Goal: Transaction & Acquisition: Purchase product/service

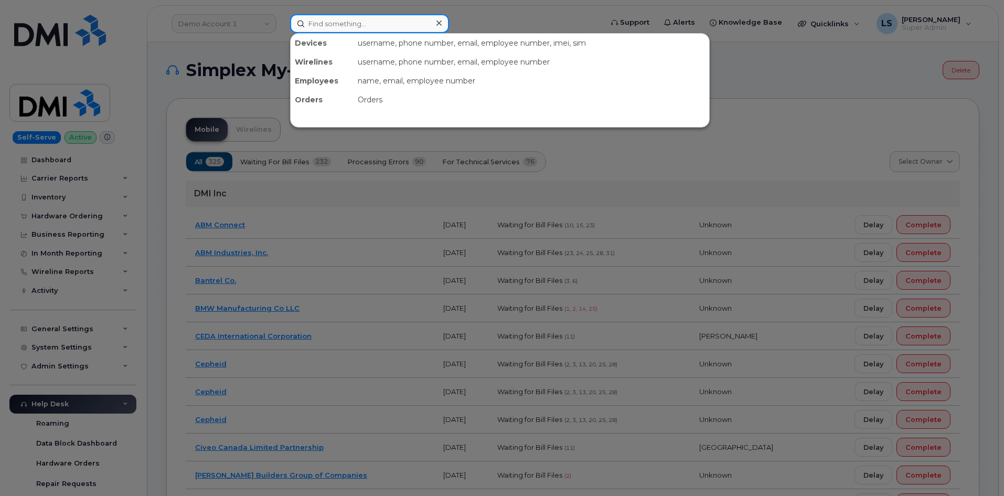
drag, startPoint x: 320, startPoint y: 16, endPoint x: 268, endPoint y: 27, distance: 52.6
click at [319, 16] on input at bounding box center [369, 23] width 159 height 19
click at [246, 23] on div at bounding box center [502, 248] width 1004 height 496
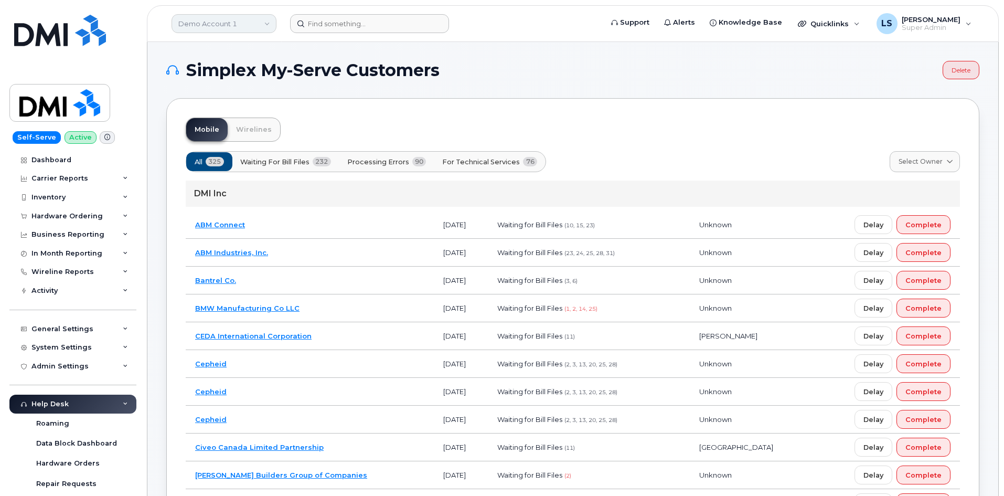
click at [250, 24] on link "Demo Account 1" at bounding box center [224, 23] width 105 height 19
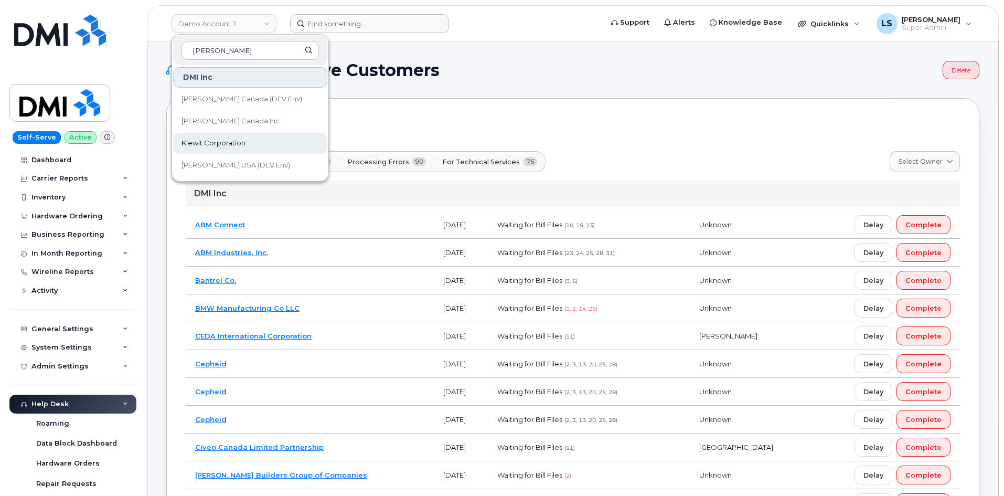
type input "kiewit"
click at [210, 147] on span "Kiewit Corporation" at bounding box center [214, 143] width 64 height 10
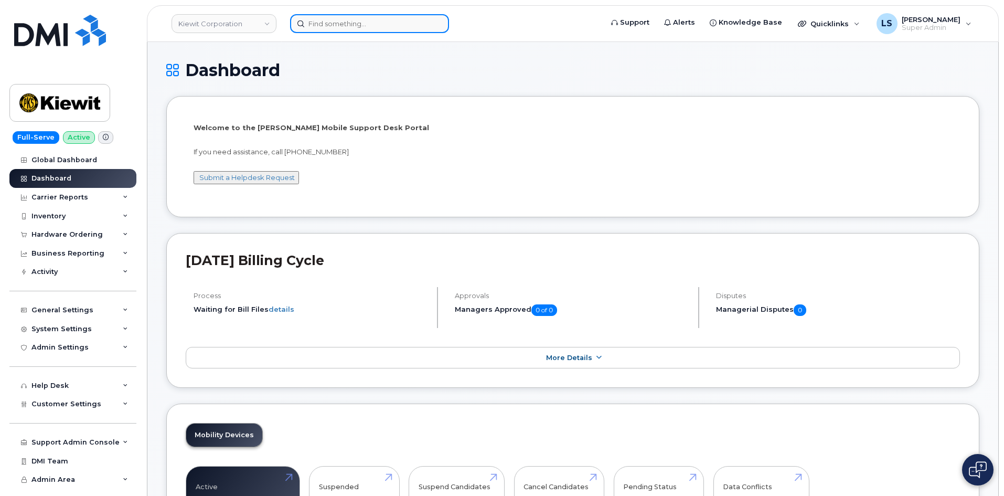
drag, startPoint x: 350, startPoint y: 24, endPoint x: 334, endPoint y: 19, distance: 16.3
click at [349, 23] on input at bounding box center [369, 23] width 159 height 19
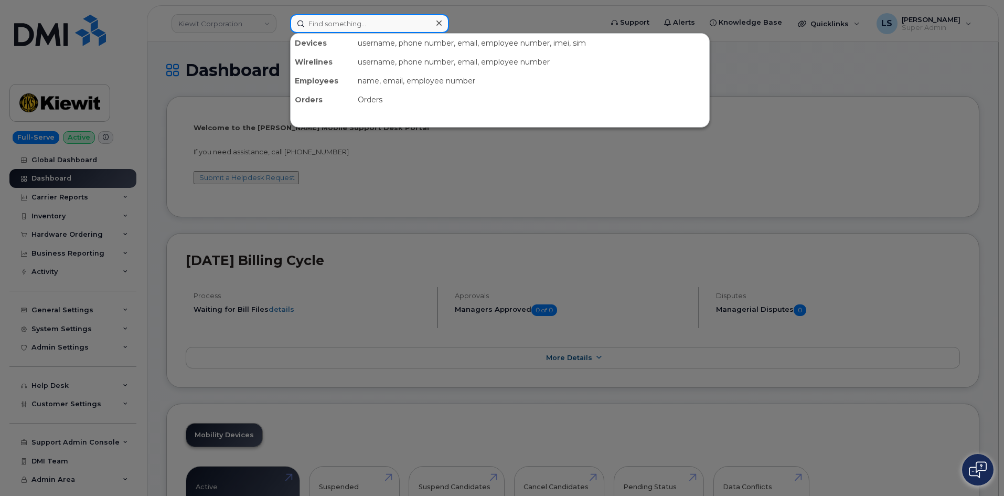
paste input "Clayton Bilbrey"
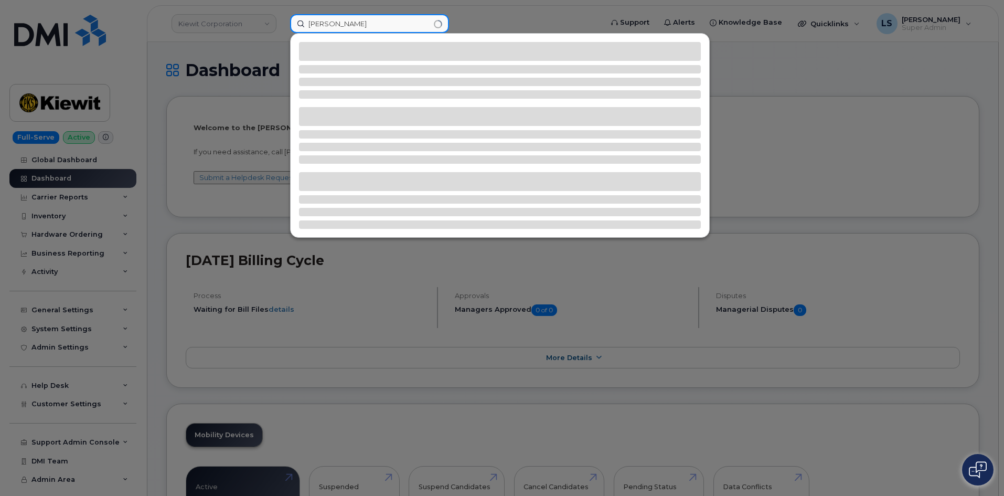
type input "Clayton Bilbrey"
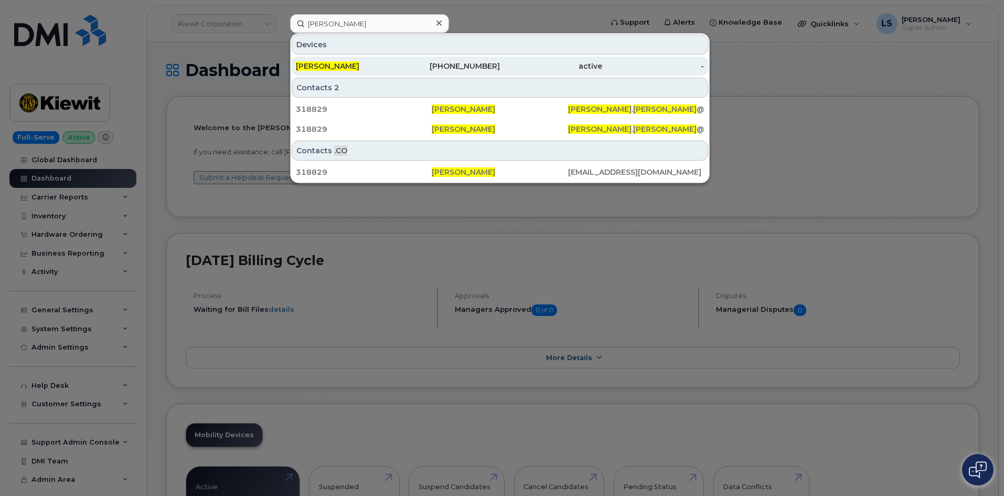
click at [398, 60] on div "[PERSON_NAME]" at bounding box center [449, 66] width 102 height 19
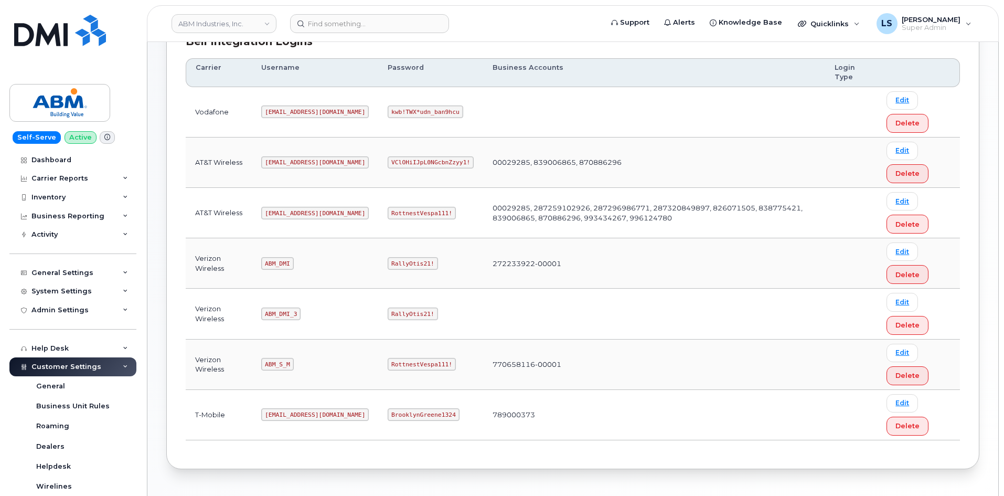
scroll to position [144, 0]
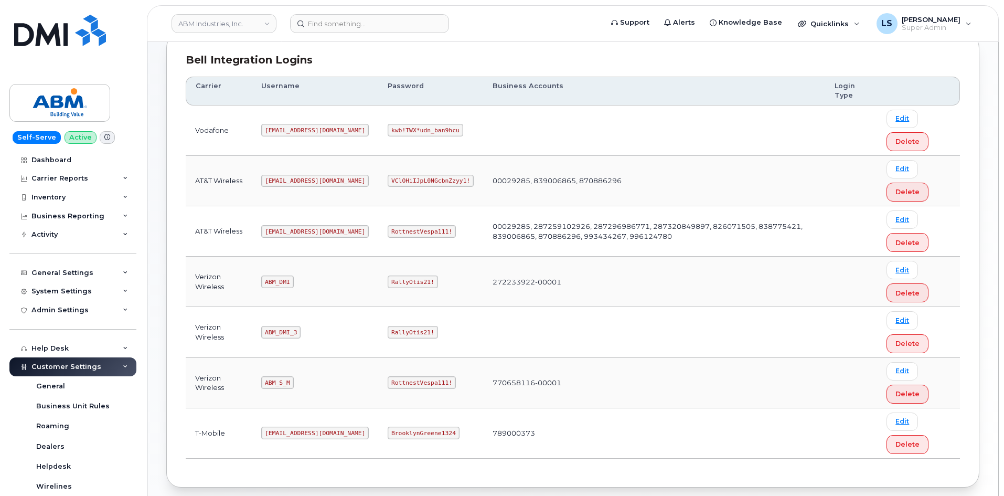
click at [388, 230] on code "RottnestVespa111!" at bounding box center [422, 231] width 68 height 13
copy code "RottnestVespa111!"
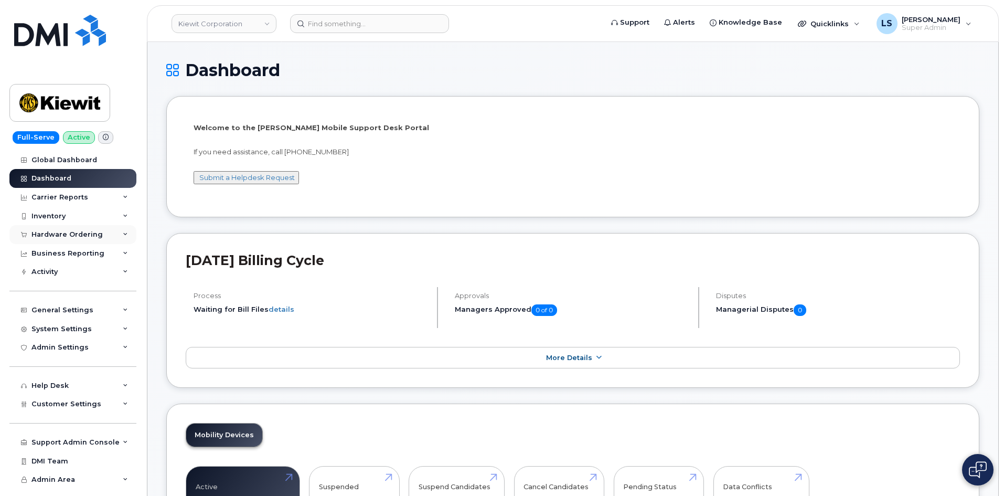
click at [105, 234] on div "Hardware Ordering" at bounding box center [72, 234] width 127 height 19
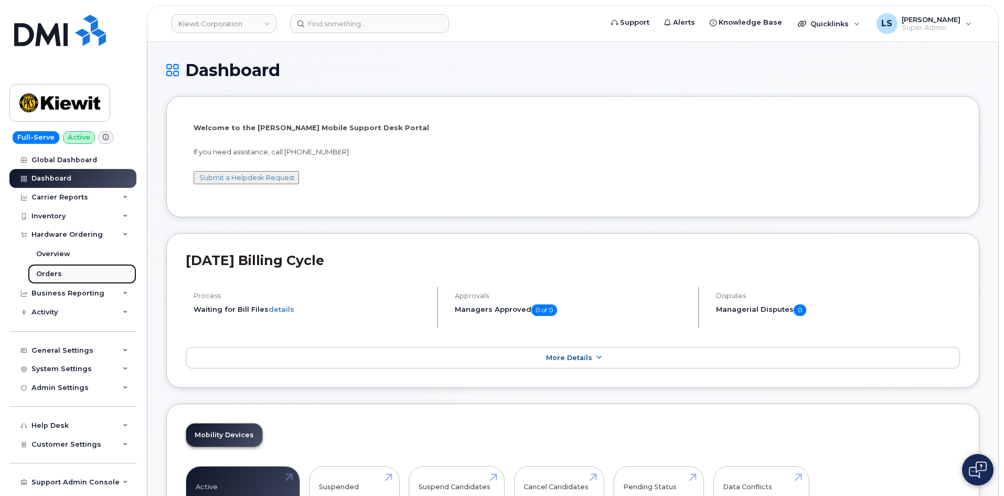
click at [76, 274] on link "Orders" at bounding box center [82, 274] width 109 height 20
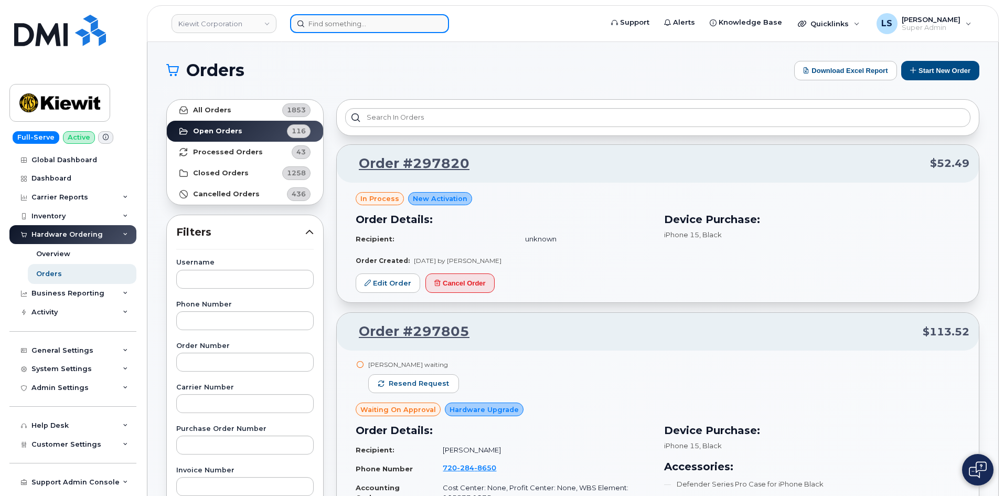
click at [388, 18] on input at bounding box center [369, 23] width 159 height 19
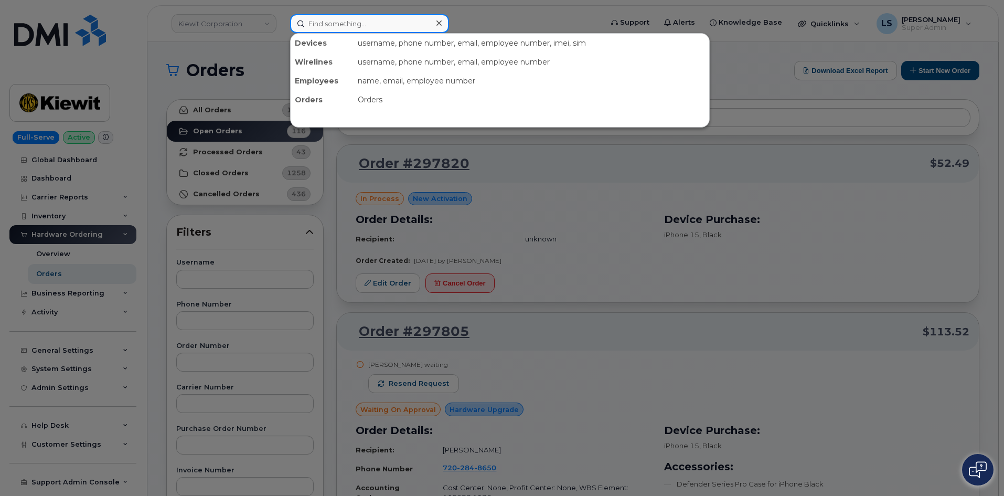
paste input "[PERSON_NAME]"
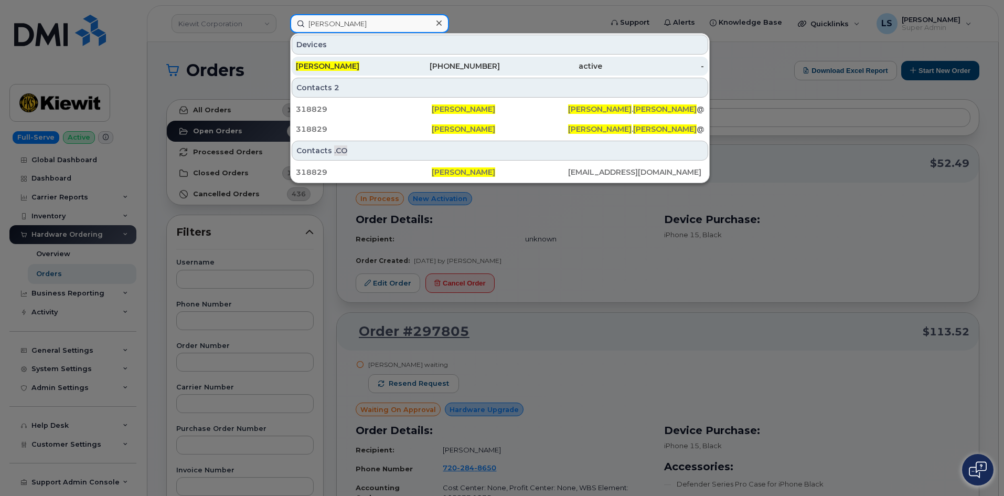
type input "[PERSON_NAME]"
click at [398, 66] on link "Clayton Bilbrey 781-999-1283 active -" at bounding box center [500, 66] width 417 height 19
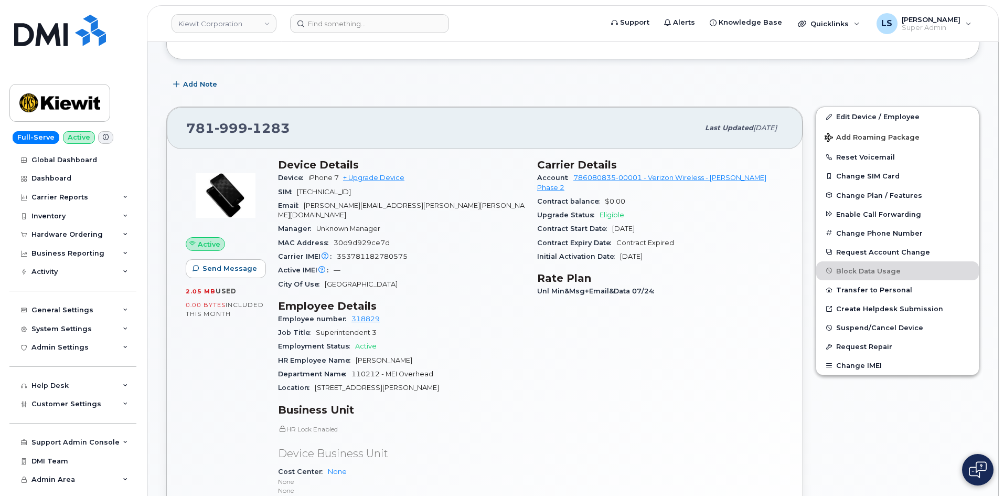
scroll to position [315, 0]
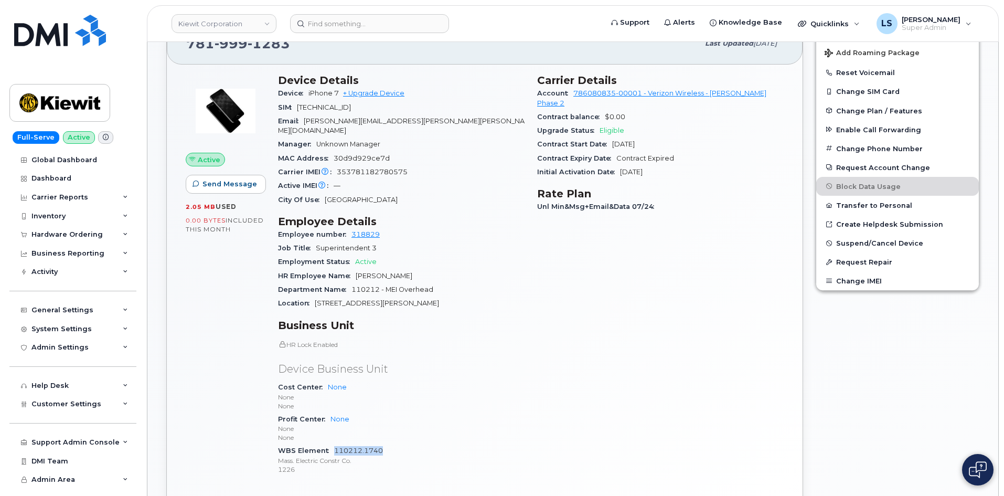
drag, startPoint x: 385, startPoint y: 441, endPoint x: 335, endPoint y: 441, distance: 49.3
click at [335, 444] on div "WBS Element 110212.1740 Mass. Electric Constr Co. 1226" at bounding box center [401, 460] width 247 height 32
copy link "110212.1740"
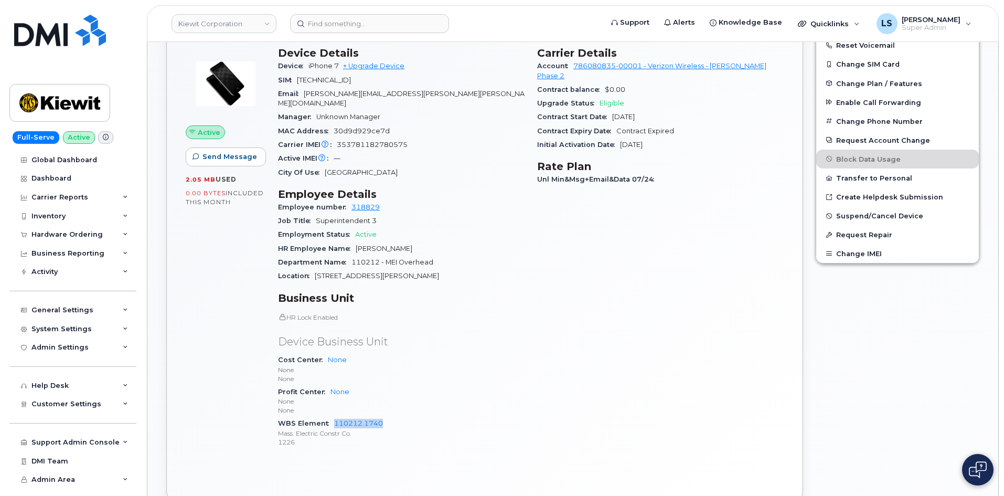
scroll to position [367, 0]
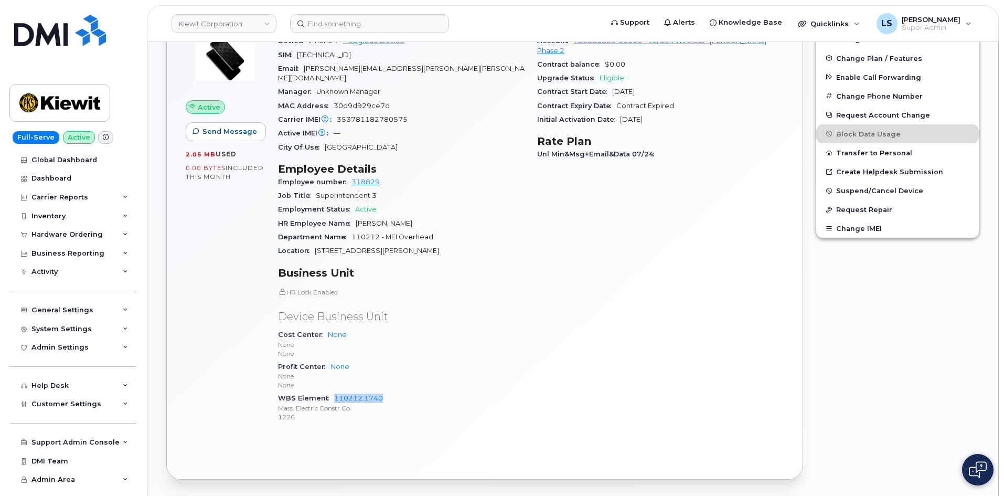
copy link "110212.1740"
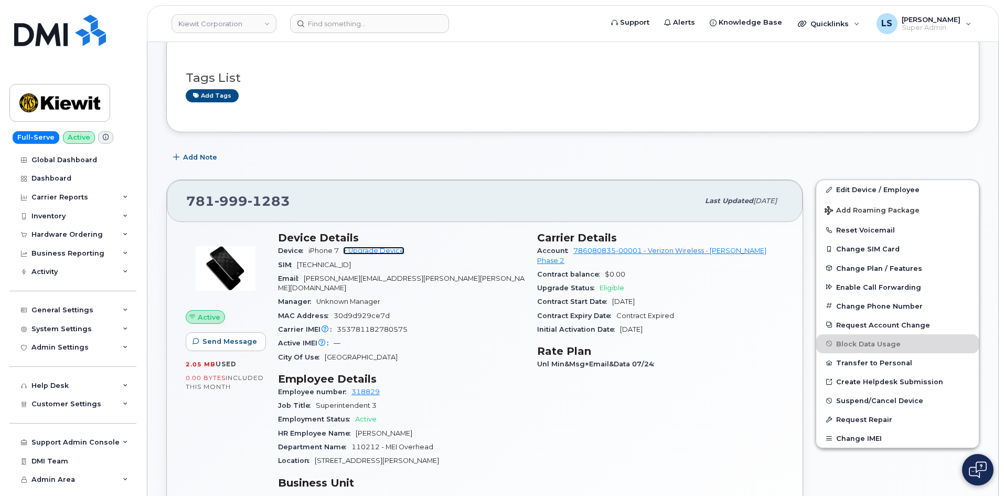
click at [388, 250] on link "+ Upgrade Device" at bounding box center [373, 251] width 61 height 8
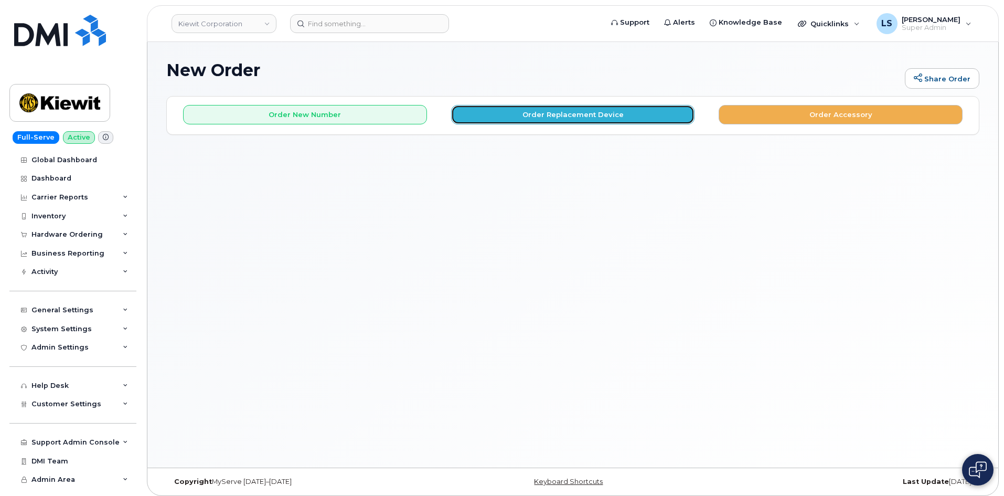
click at [590, 119] on button "Order Replacement Device" at bounding box center [573, 114] width 244 height 19
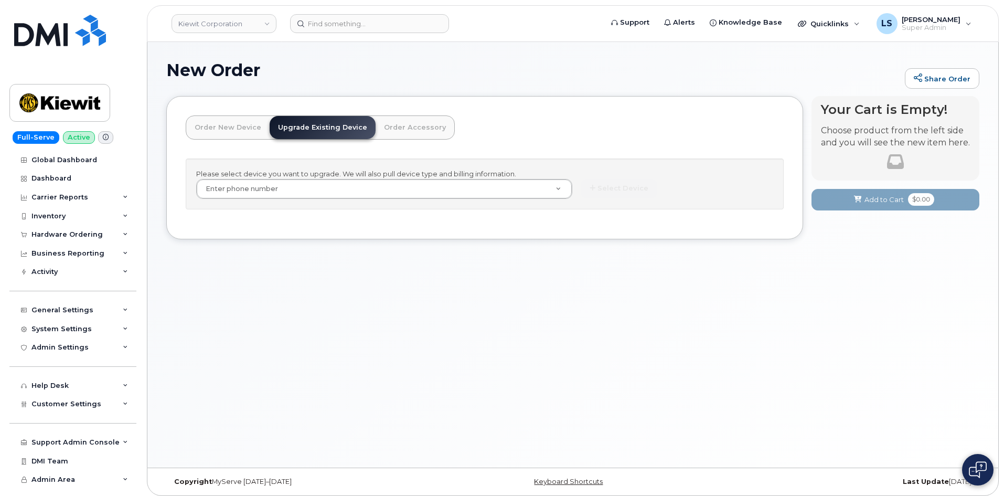
click at [496, 174] on div "Please select device you want to upgrade. We will also pull device type and bil…" at bounding box center [485, 183] width 598 height 51
click at [495, 174] on div "Please select device you want to upgrade. We will also pull device type and bil…" at bounding box center [485, 183] width 598 height 51
click at [469, 129] on header "Order New Device Upgrade Existing Device Order Accessory Order new device and n…" at bounding box center [485, 136] width 598 height 43
click at [388, 171] on div "Please select device you want to upgrade. We will also pull device type and bil…" at bounding box center [485, 183] width 598 height 51
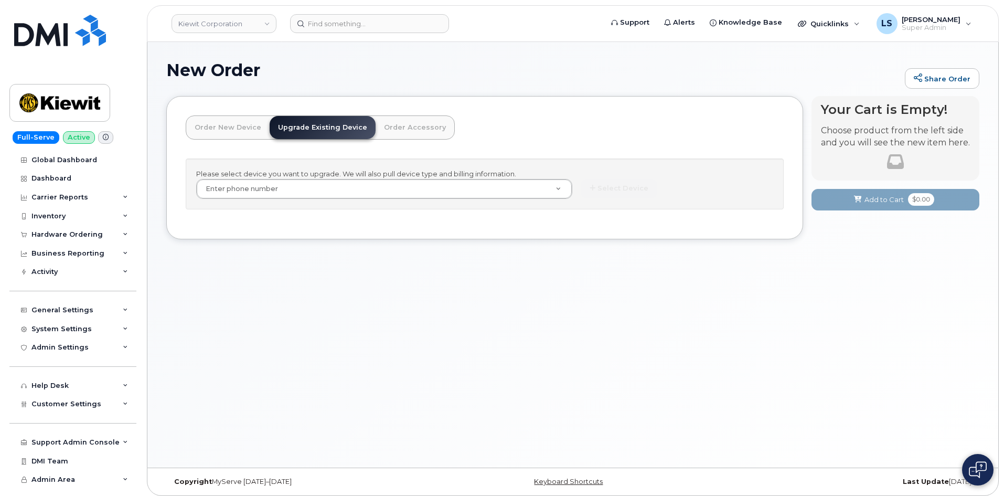
drag, startPoint x: 454, startPoint y: 139, endPoint x: 437, endPoint y: 166, distance: 32.3
click at [454, 139] on header "Order New Device Upgrade Existing Device Order Accessory Order new device and n…" at bounding box center [485, 136] width 598 height 43
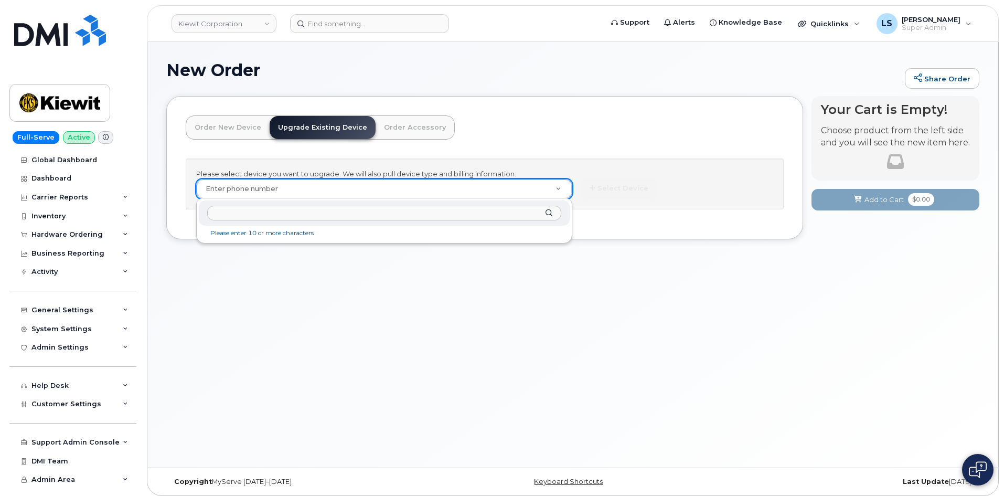
paste input "7819991283"
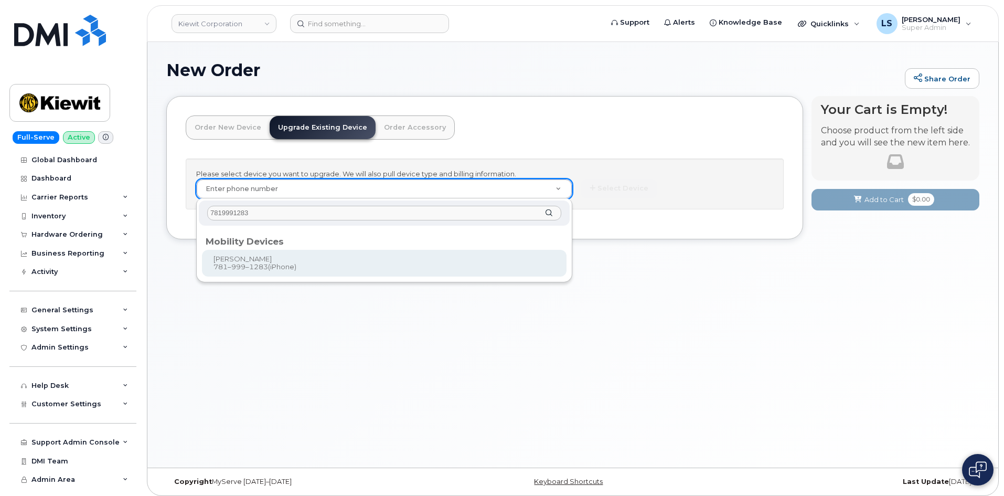
type input "7819991283"
type input "1172104"
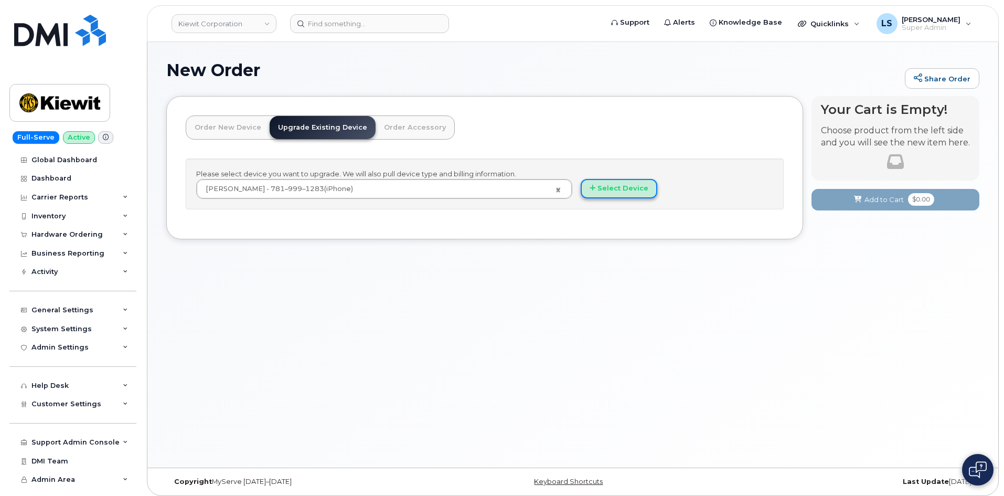
click at [630, 179] on button "Select Device" at bounding box center [619, 188] width 77 height 19
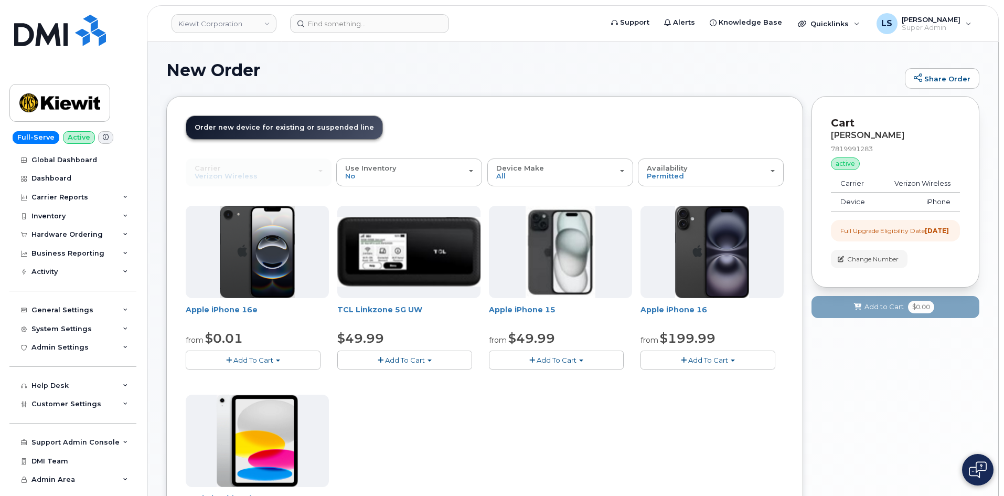
click at [570, 358] on span "Add To Cart" at bounding box center [557, 360] width 40 height 8
click at [558, 379] on link "$49.99 - 2 Year Upgrade (128GB)" at bounding box center [560, 379] width 136 height 13
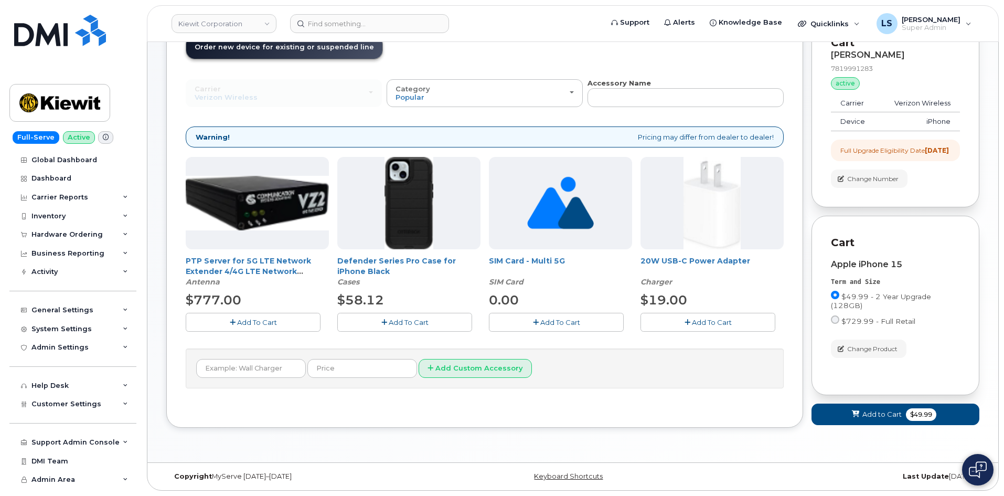
scroll to position [89, 0]
click at [416, 318] on span "Add To Cart" at bounding box center [409, 322] width 40 height 8
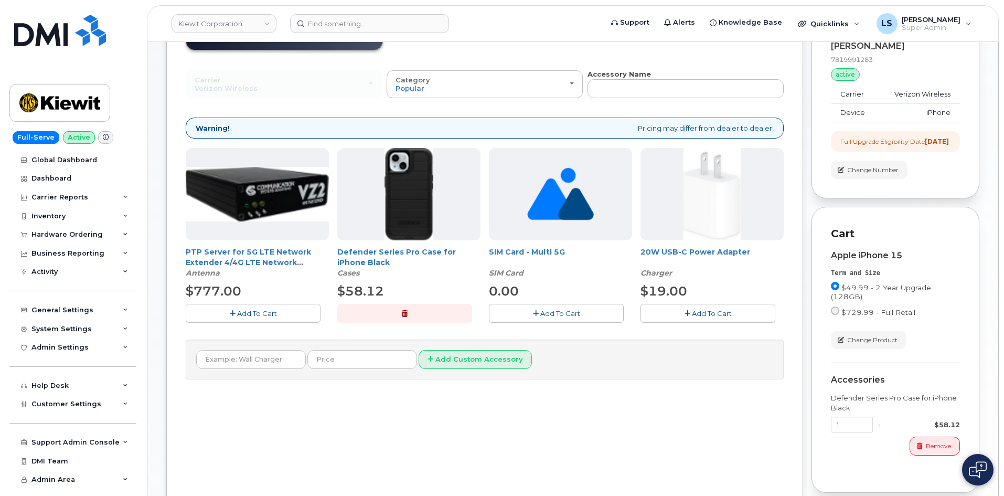
click at [693, 313] on span "Add To Cart" at bounding box center [712, 313] width 40 height 8
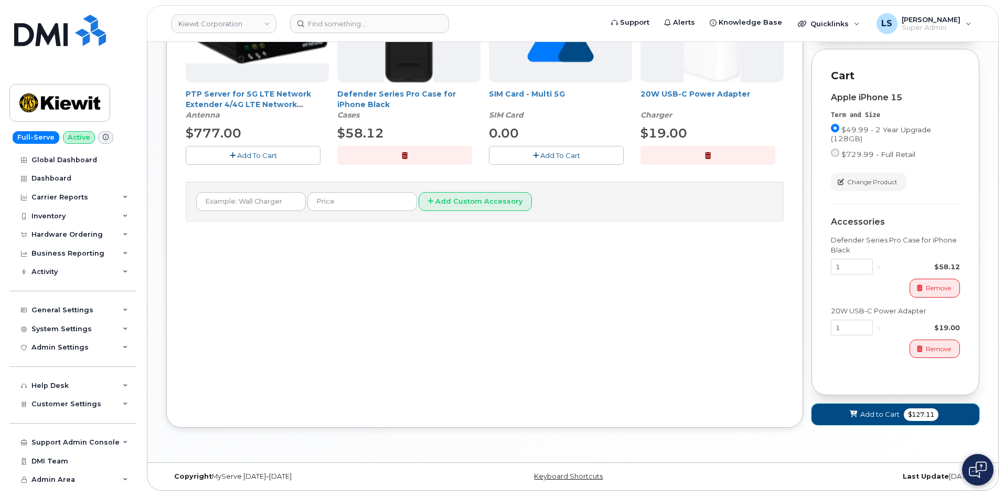
click at [891, 412] on span "Add to Cart" at bounding box center [880, 414] width 39 height 10
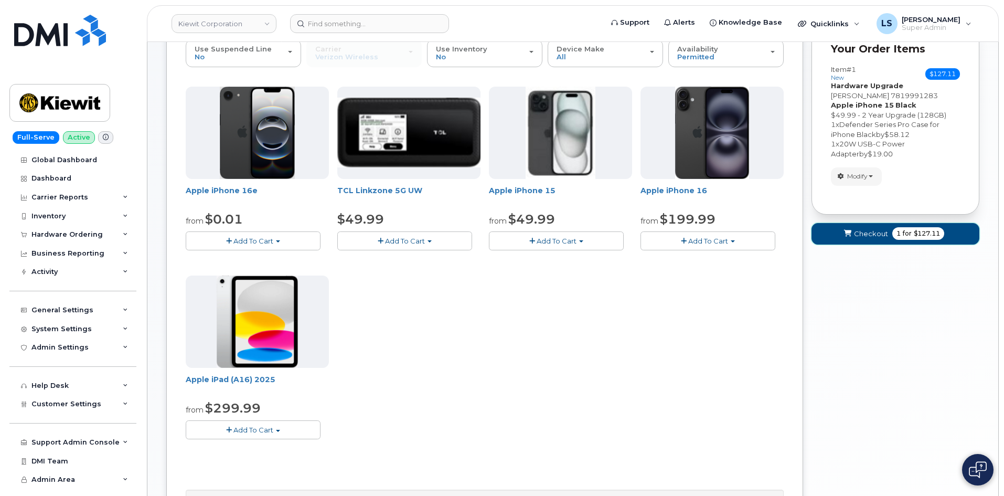
click at [862, 241] on button "Checkout 1 for $127.11" at bounding box center [896, 234] width 168 height 22
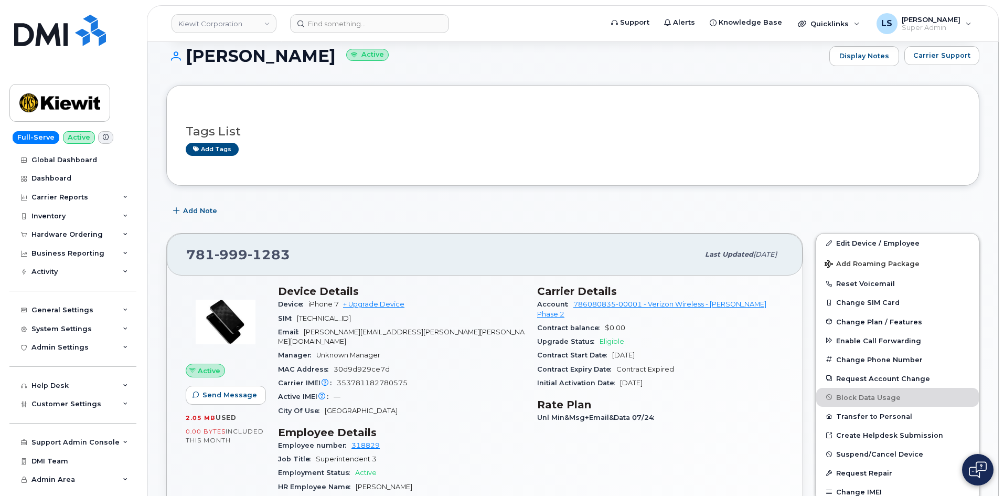
scroll to position [105, 0]
drag, startPoint x: 291, startPoint y: 252, endPoint x: 172, endPoint y: 250, distance: 119.1
click at [168, 250] on div "[PHONE_NUMBER] Last updated [DATE]" at bounding box center [485, 253] width 636 height 42
copy span "[PHONE_NUMBER]"
drag, startPoint x: 465, startPoint y: 247, endPoint x: 398, endPoint y: 119, distance: 143.9
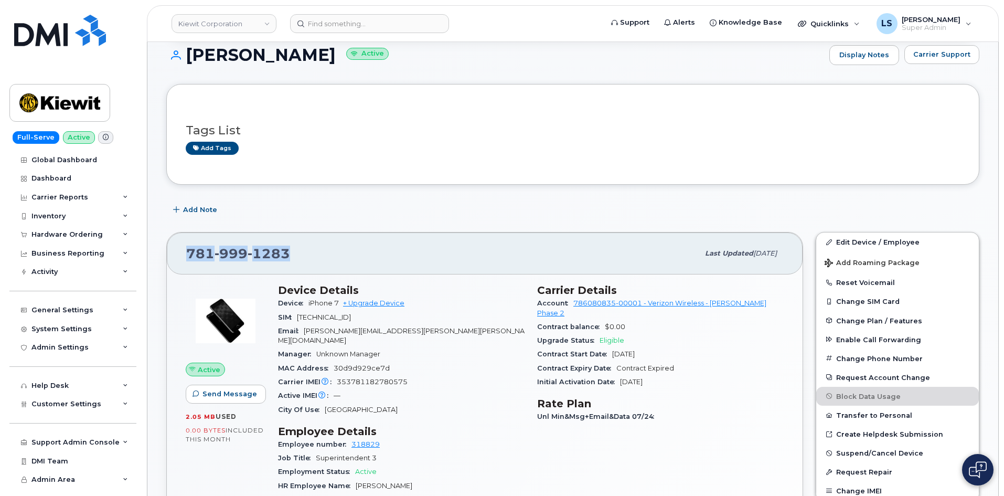
click at [465, 246] on div "[PHONE_NUMBER]" at bounding box center [442, 253] width 513 height 22
drag, startPoint x: 323, startPoint y: 60, endPoint x: 191, endPoint y: 59, distance: 131.7
click at [191, 59] on h1 "Clayton Bilbrey Active" at bounding box center [495, 55] width 658 height 18
copy h1 "[PERSON_NAME]"
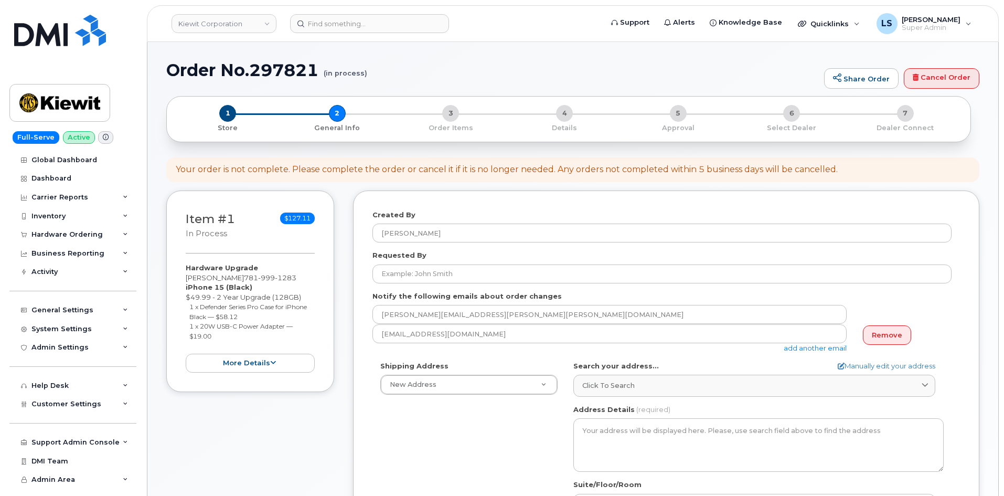
select select
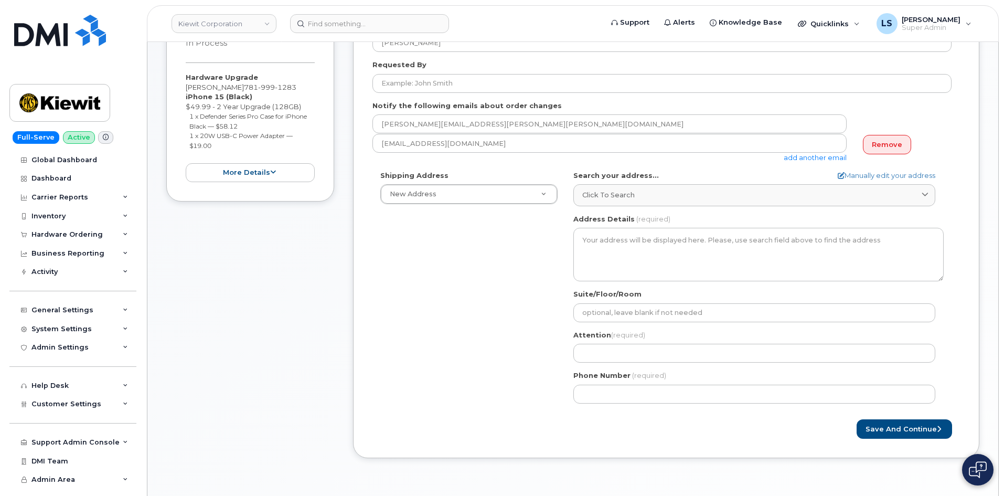
scroll to position [157, 0]
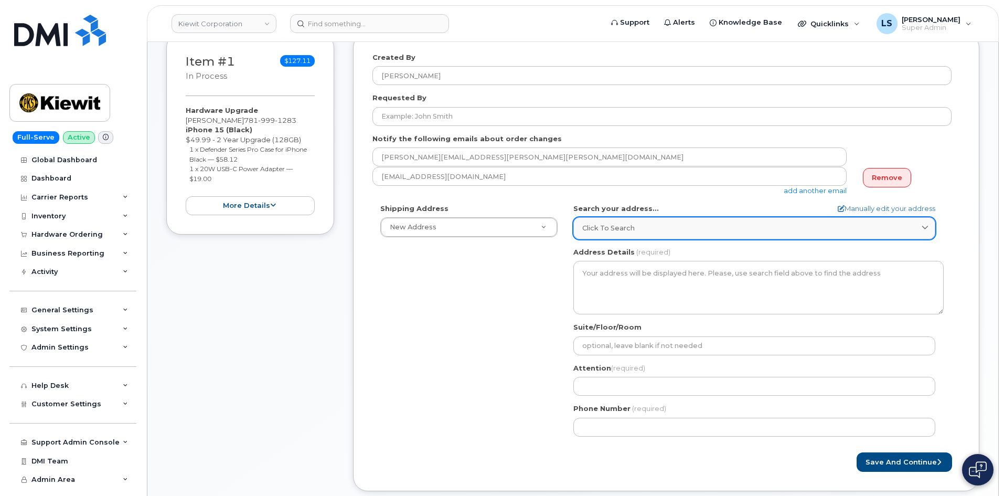
click at [611, 220] on link "Click to search" at bounding box center [755, 228] width 362 height 22
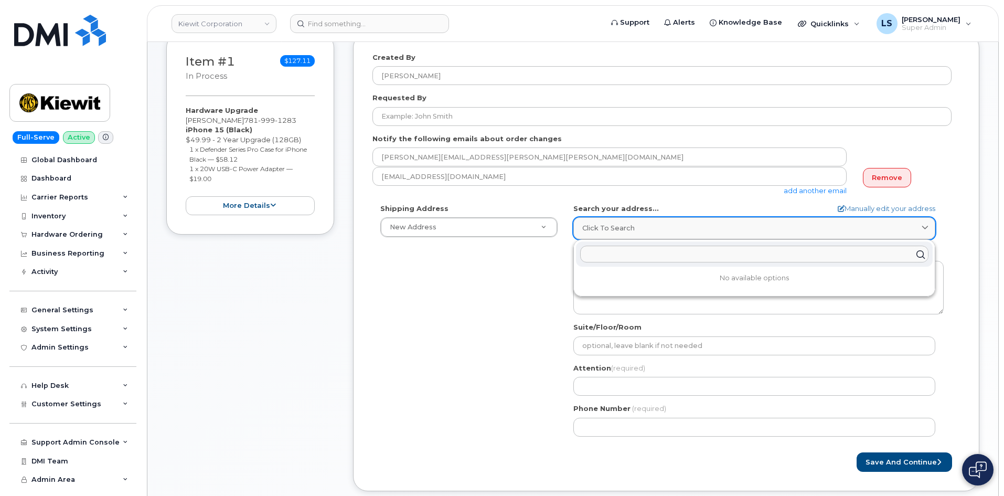
paste input "[STREET_ADDRESS][PERSON_NAME]"
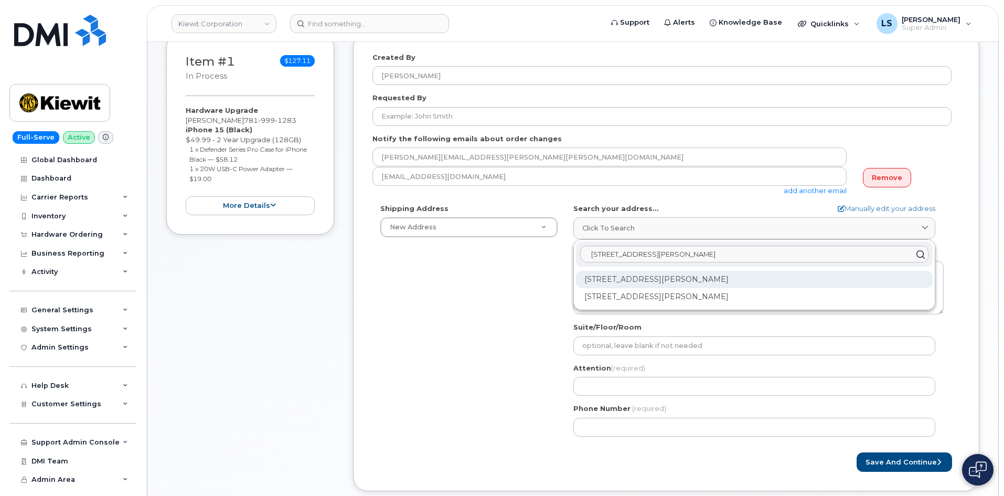
type input "[STREET_ADDRESS][PERSON_NAME]"
click at [680, 283] on div "400 Totten Pond Rd Waltham MA 02451" at bounding box center [754, 279] width 357 height 17
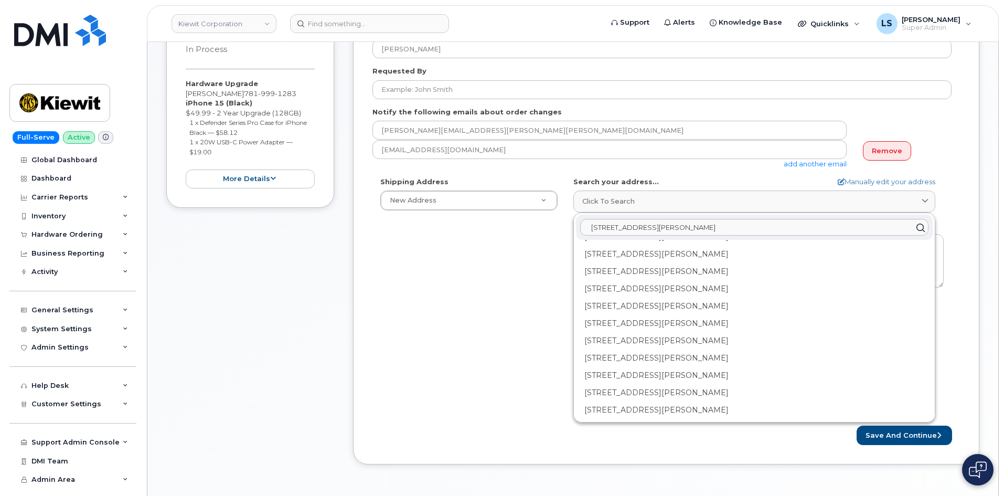
scroll to position [210, 0]
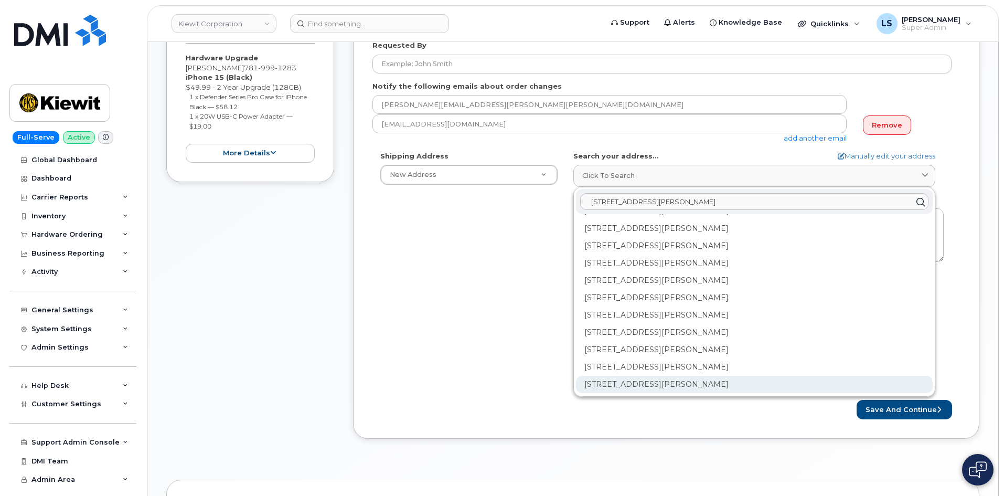
click at [655, 387] on div "400 Totten Pond Rd Ste 400 Waltham MA 02451-2051" at bounding box center [754, 384] width 357 height 17
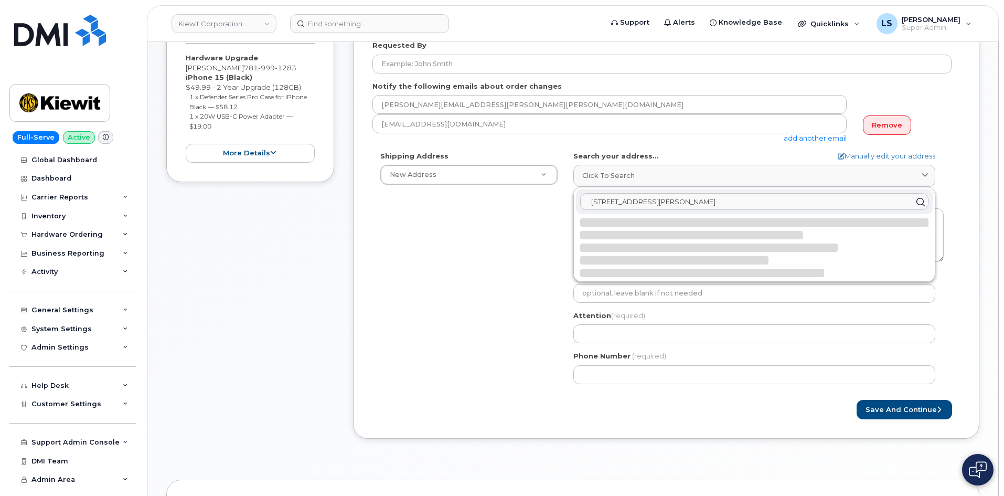
scroll to position [0, 0]
select select
type textarea "400 Totten Pond Rd Ste 400 WALTHAM MA 02451-2051 UNITED STATES"
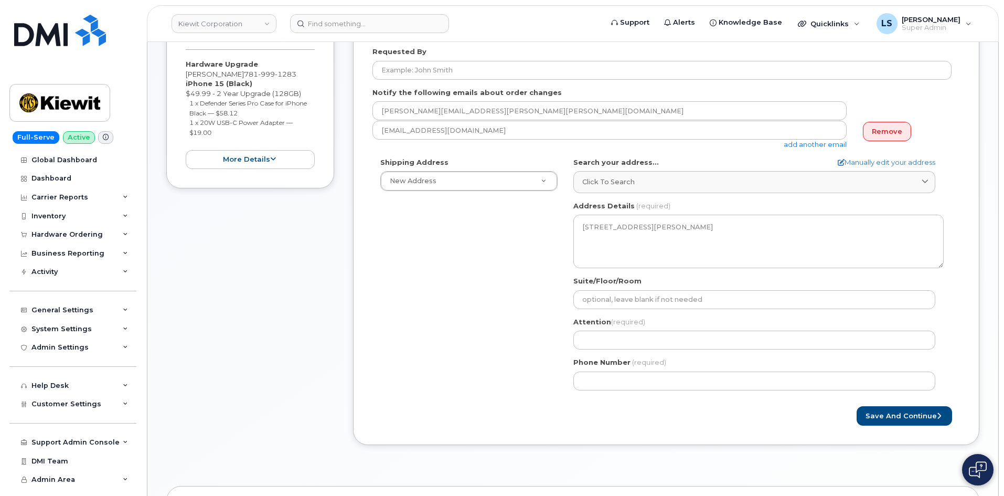
scroll to position [210, 0]
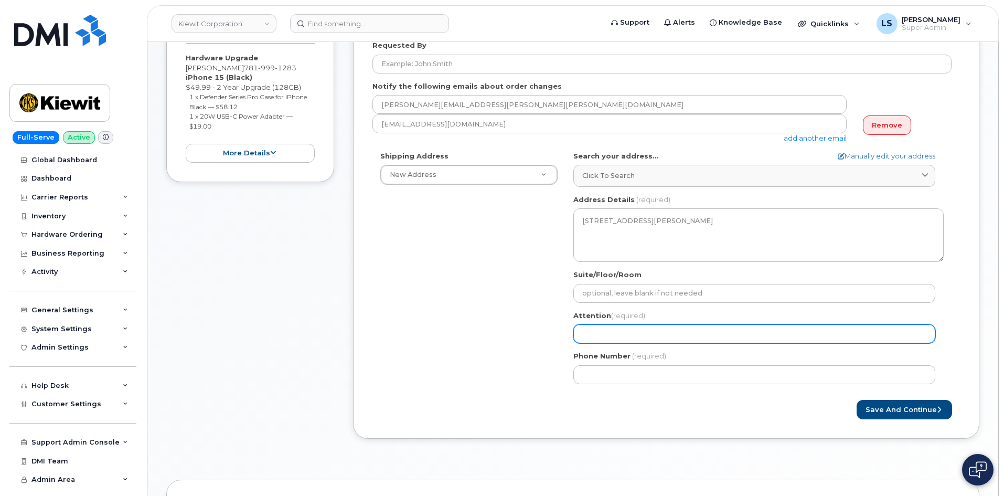
drag, startPoint x: 615, startPoint y: 335, endPoint x: 604, endPoint y: 330, distance: 12.5
click at [615, 335] on input "Attention (required)" at bounding box center [755, 333] width 362 height 19
paste input "[PERSON_NAME]"
select select
type input "[PERSON_NAME]"
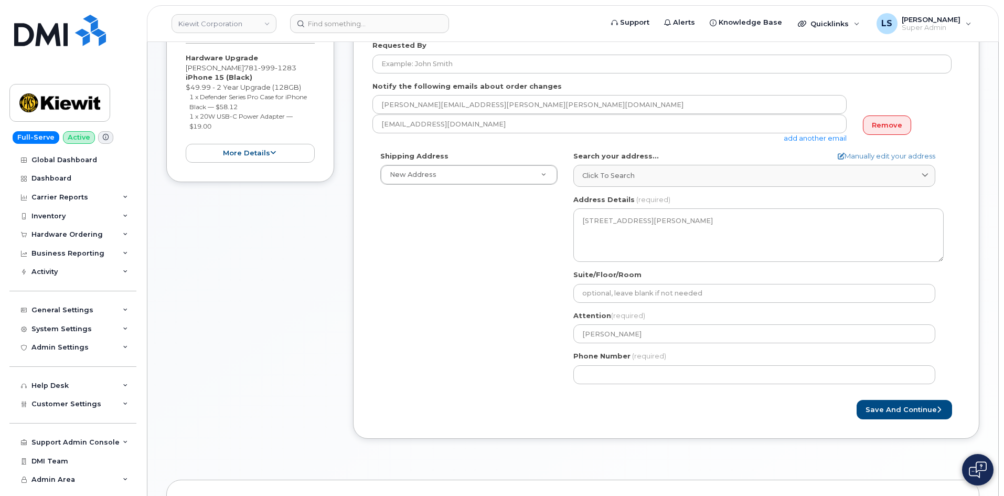
click at [467, 365] on div "Shipping Address New Address New Address 6200 Lee Vista Blvd 206 Mcgavock Pike …" at bounding box center [662, 271] width 579 height 241
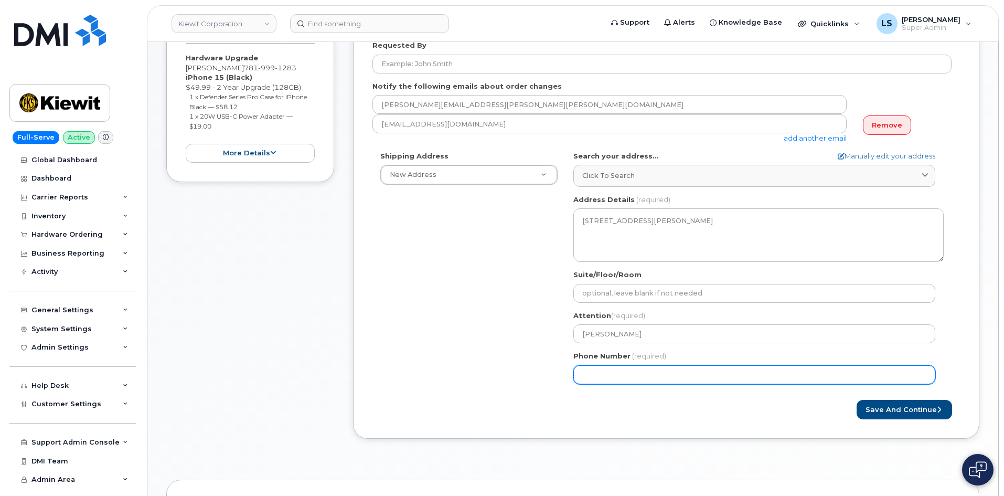
click at [624, 381] on input "Phone Number" at bounding box center [755, 374] width 362 height 19
paste input "7819991283"
type input "7819991283"
select select
type input "7819991283"
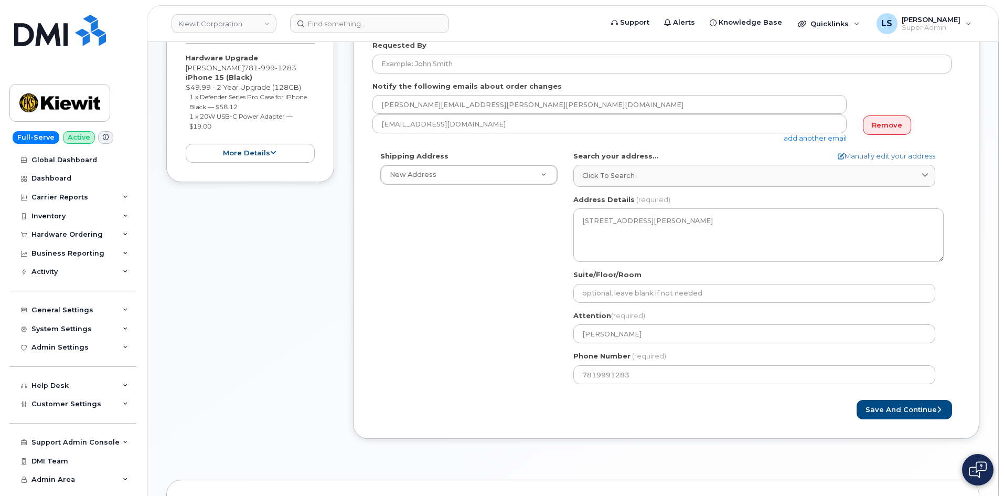
click at [462, 337] on div "Shipping Address New Address New Address 6200 Lee Vista Blvd 206 Mcgavock Pike …" at bounding box center [662, 271] width 579 height 241
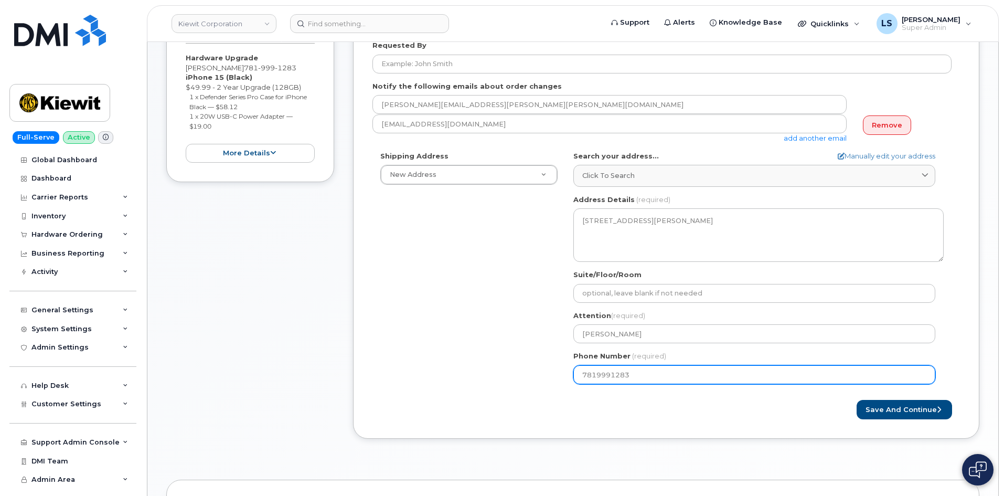
drag, startPoint x: 634, startPoint y: 380, endPoint x: 495, endPoint y: 379, distance: 139.6
click at [495, 379] on div "Shipping Address New Address New Address 6200 Lee Vista Blvd 206 Mcgavock Pike …" at bounding box center [662, 271] width 579 height 241
paste input "2074680196"
select select
type input "2074680196"
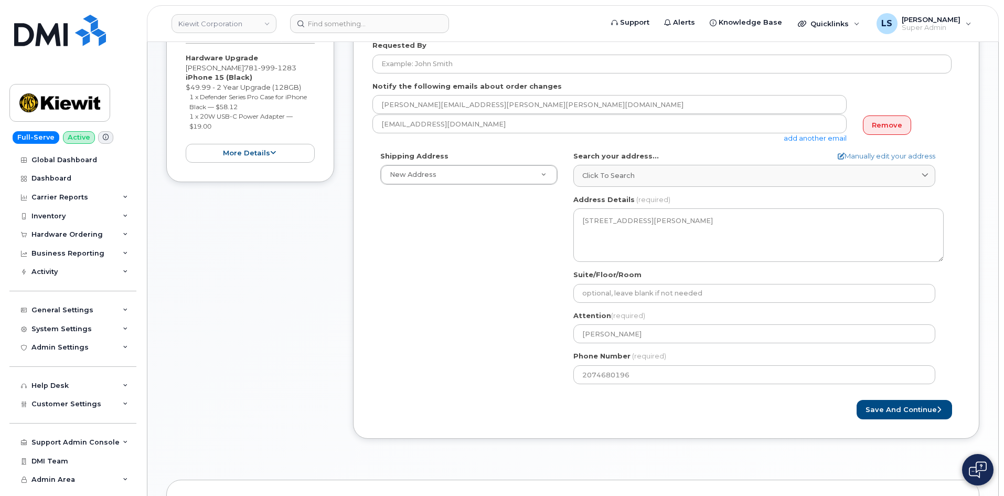
click at [397, 392] on form "Created By Luke Schroeder Requested By Notify the following emails about order …" at bounding box center [667, 209] width 588 height 419
click at [934, 415] on button "Save and Continue" at bounding box center [904, 409] width 95 height 19
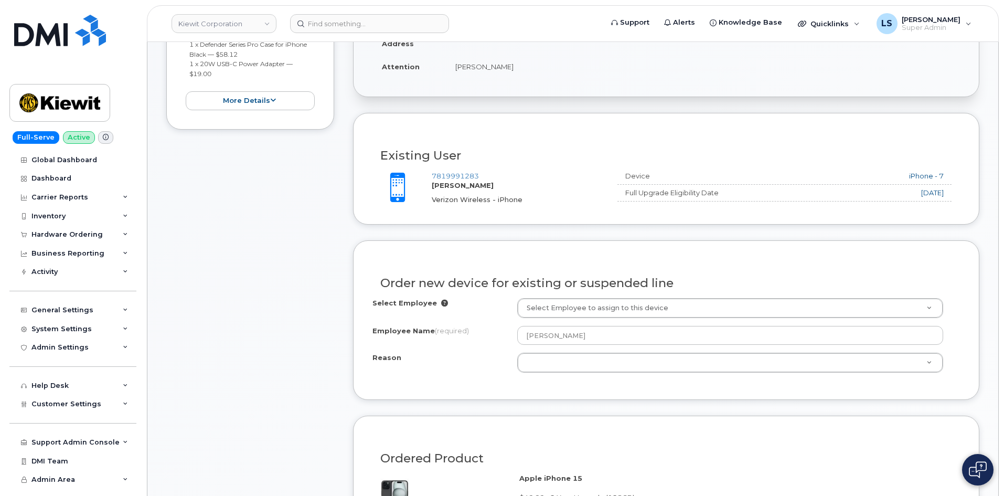
scroll to position [420, 0]
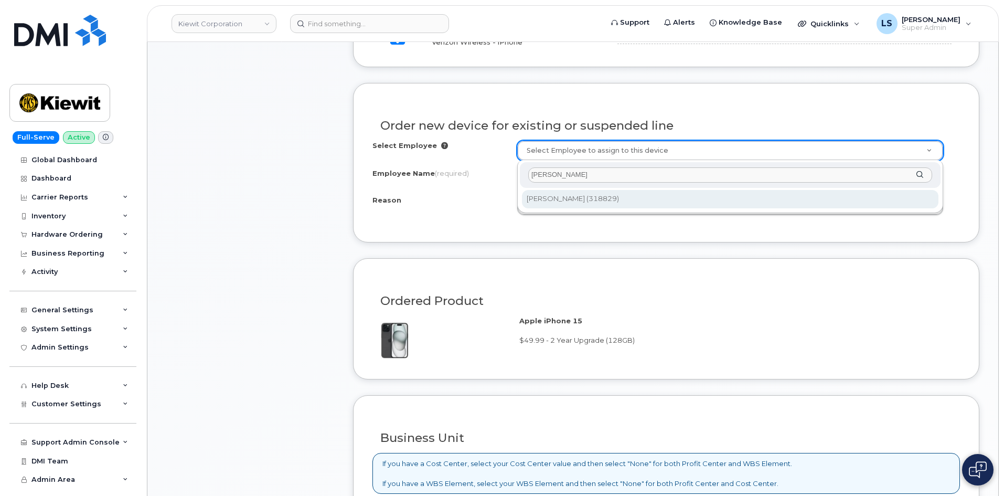
type input "[PERSON_NAME]"
type input "2150055"
select select
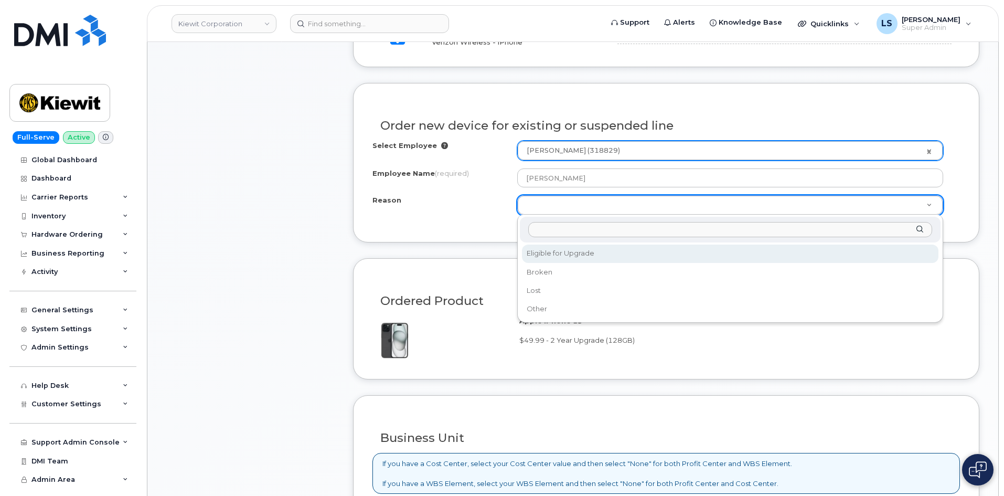
select select "eligible_for_upgrade"
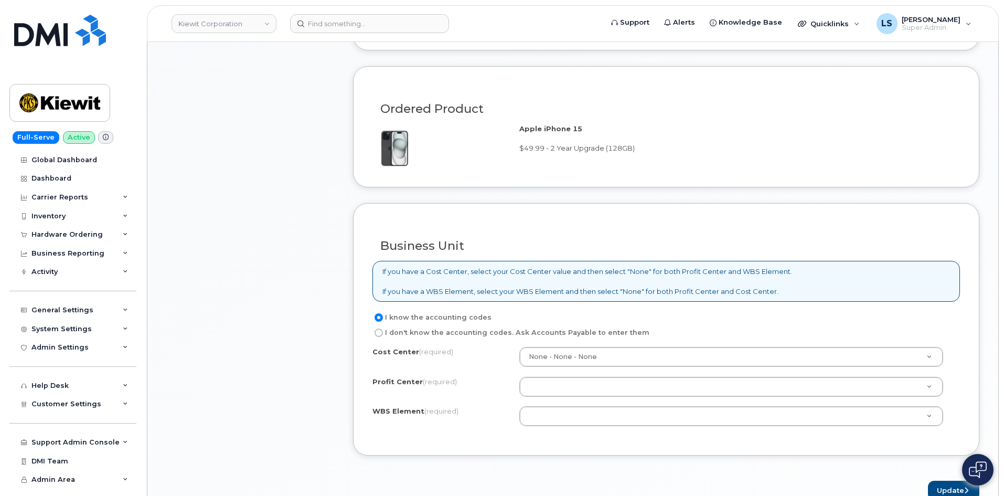
scroll to position [682, 0]
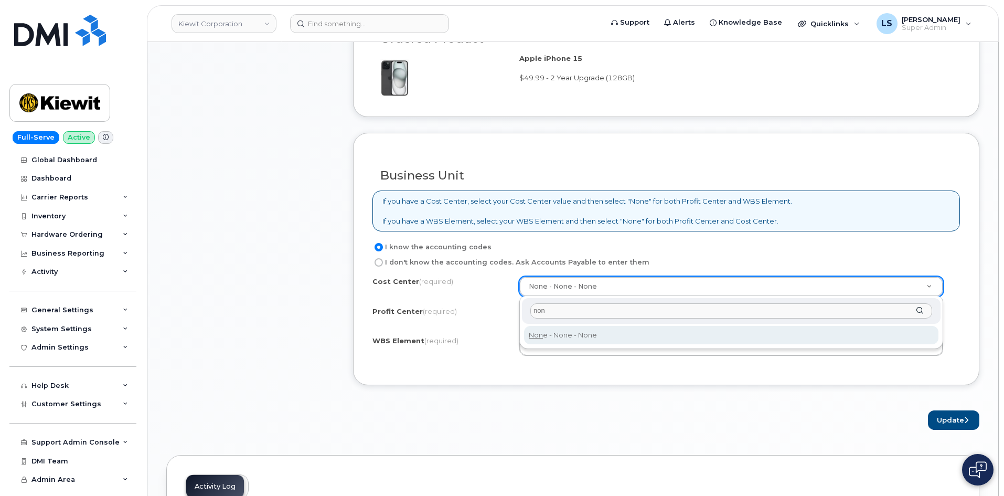
type input "non"
drag, startPoint x: 570, startPoint y: 334, endPoint x: 564, endPoint y: 317, distance: 17.9
type input "None"
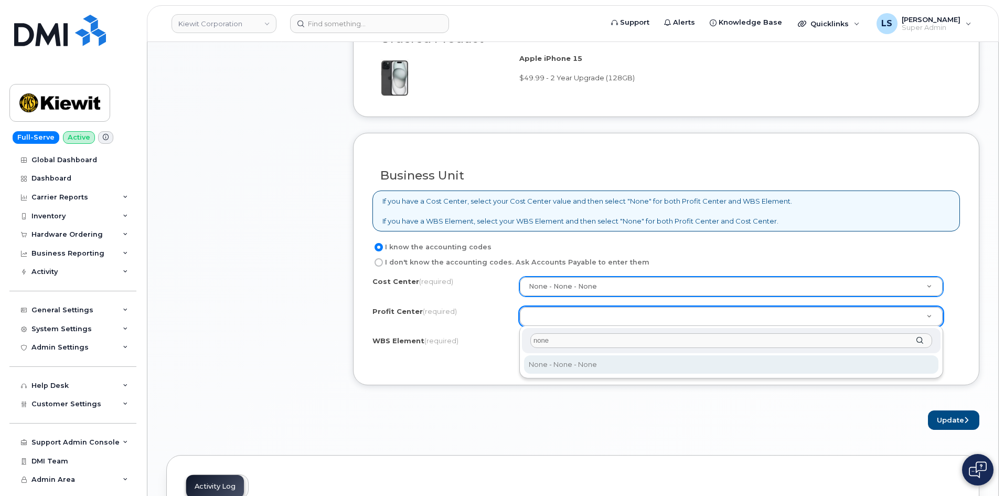
type input "none"
select select "None"
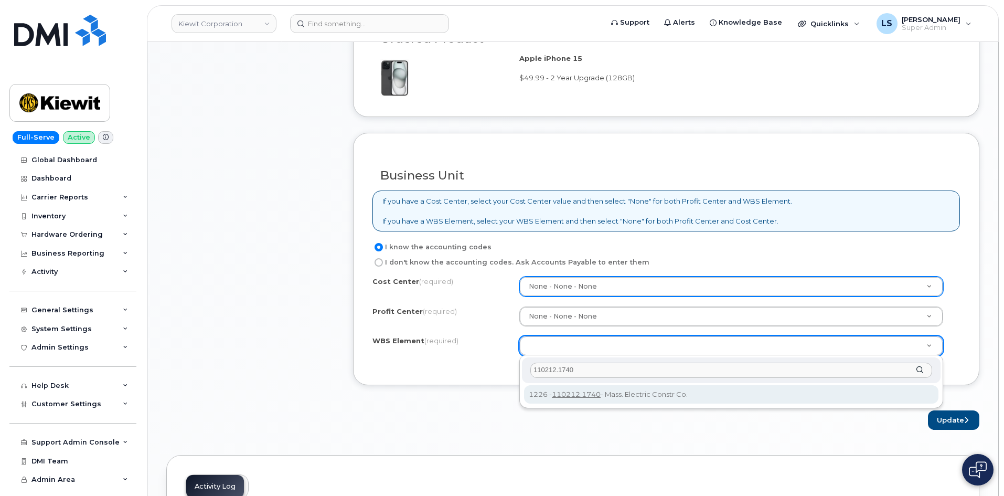
type input "110212.1740"
drag, startPoint x: 621, startPoint y: 394, endPoint x: 653, endPoint y: 412, distance: 37.1
type input "110212.1740"
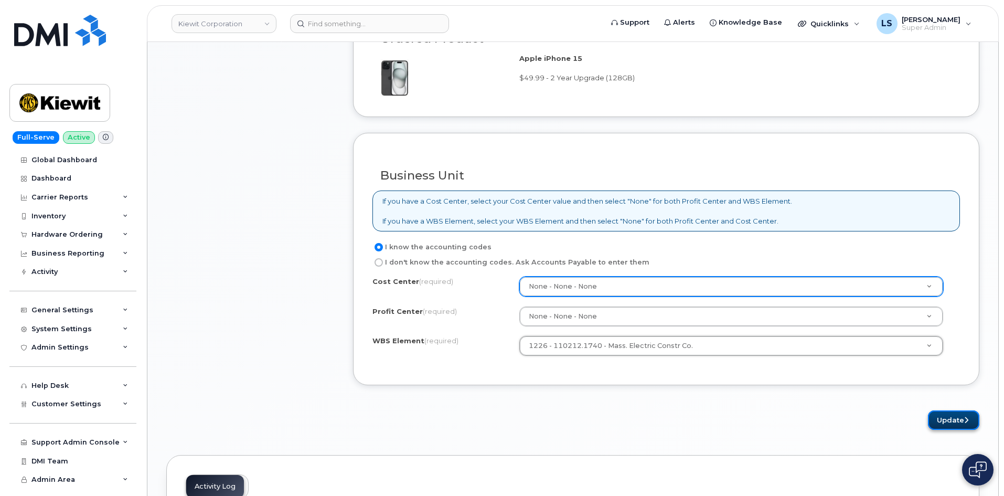
click at [946, 422] on button "Update" at bounding box center [953, 419] width 51 height 19
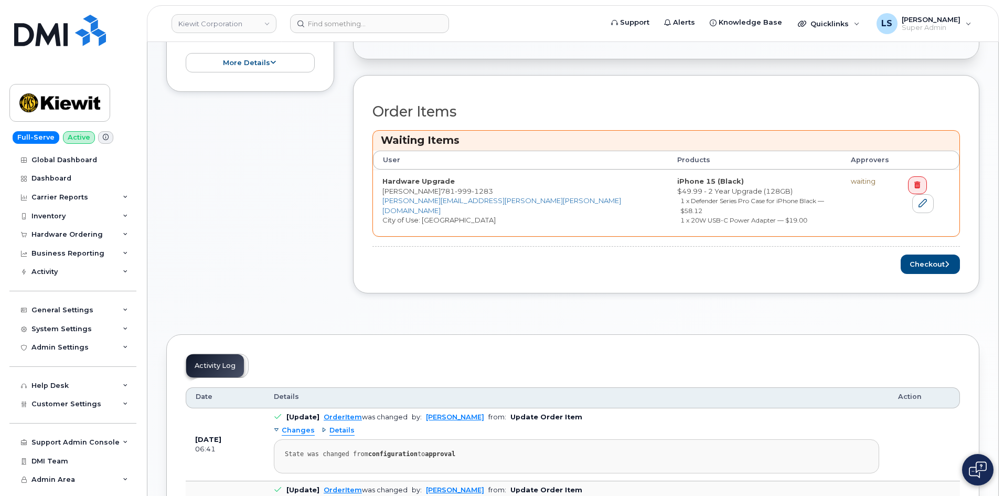
scroll to position [367, 0]
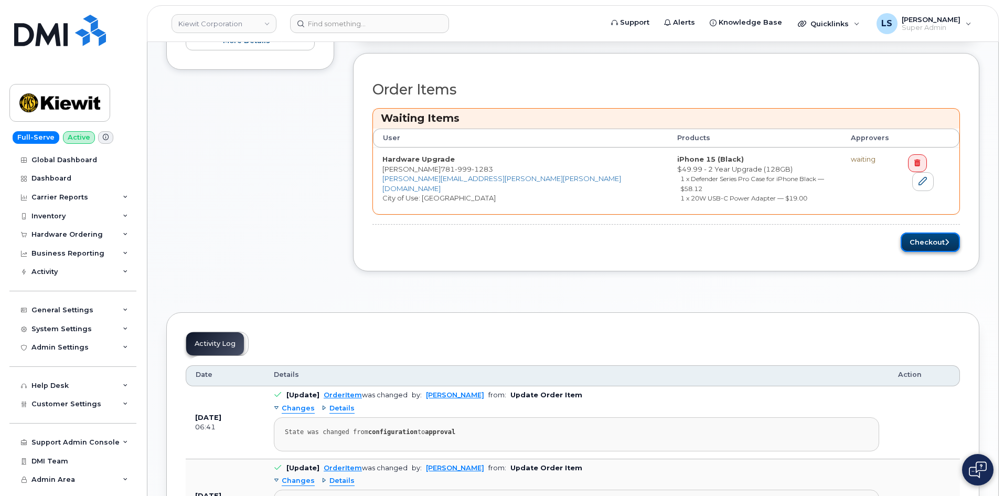
click at [936, 237] on button "Checkout" at bounding box center [930, 241] width 59 height 19
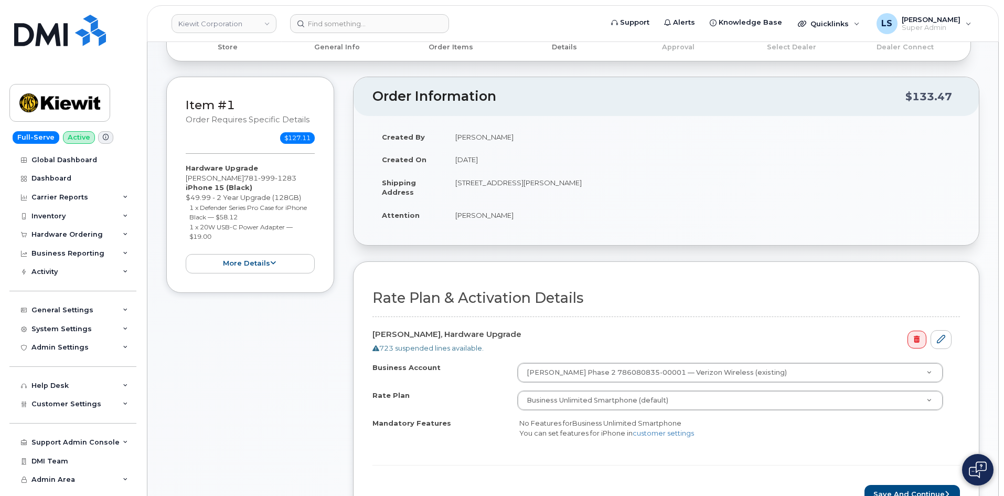
scroll to position [157, 0]
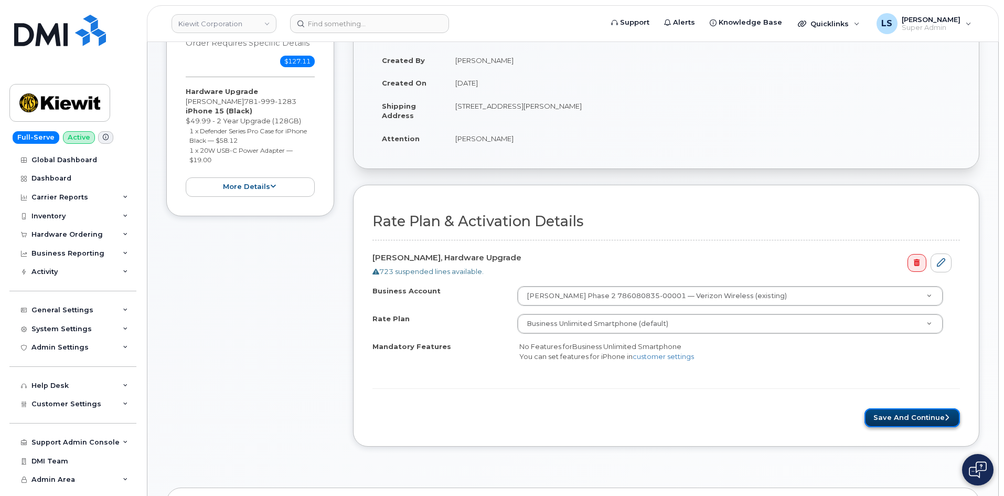
click at [923, 413] on button "Save and Continue" at bounding box center [912, 417] width 95 height 19
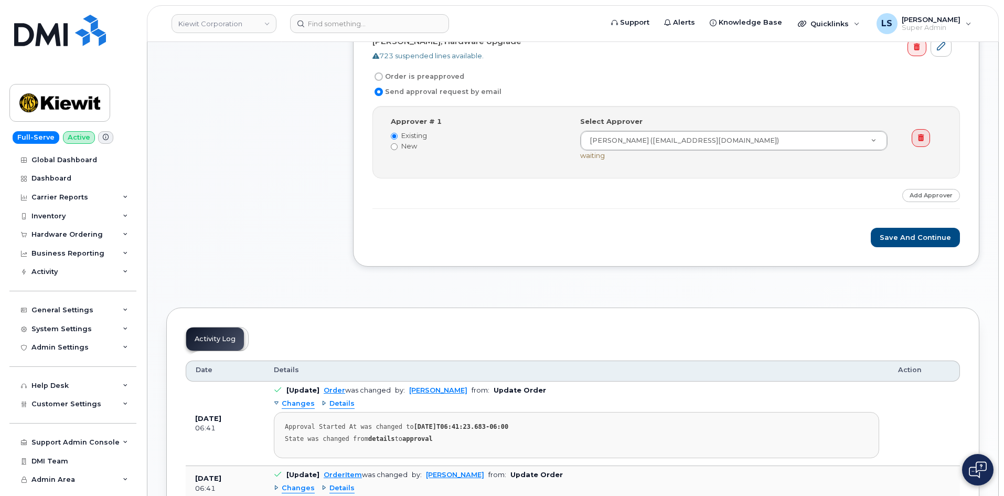
scroll to position [367, 0]
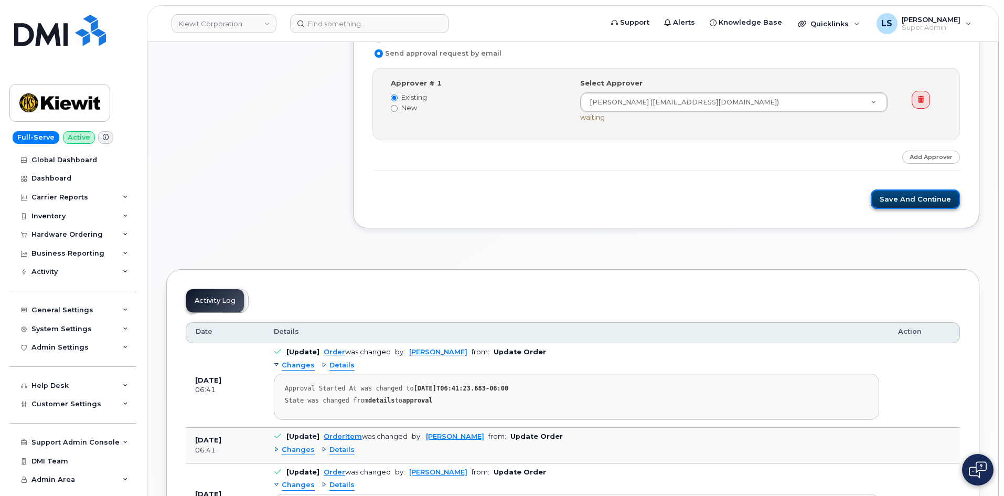
click at [894, 200] on button "Save and Continue" at bounding box center [915, 198] width 89 height 19
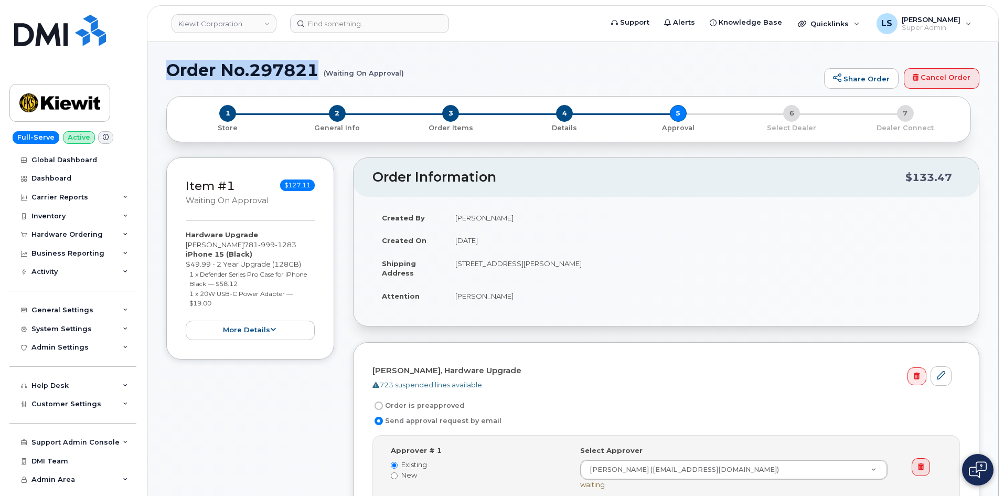
drag, startPoint x: 318, startPoint y: 73, endPoint x: 159, endPoint y: 69, distance: 159.0
copy h1 "Order No.297821"
click at [75, 35] on img at bounding box center [60, 30] width 92 height 31
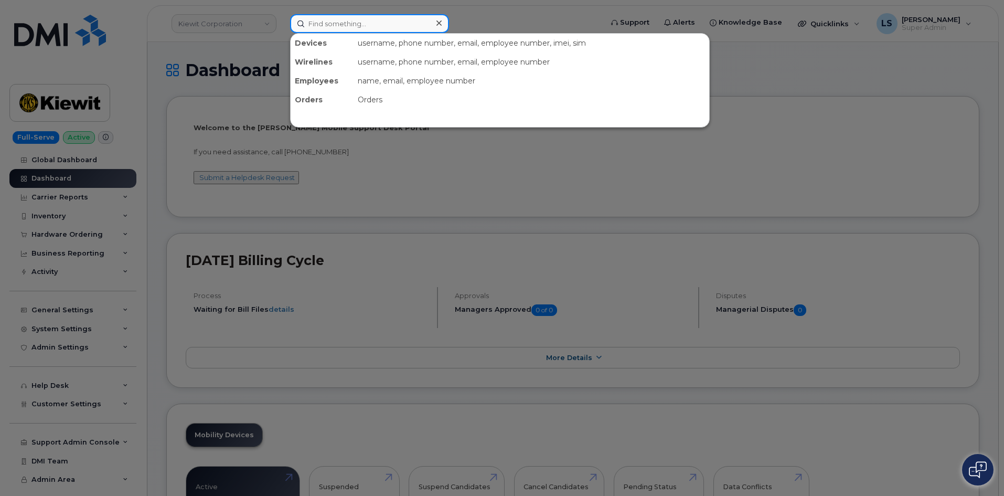
click at [336, 29] on input at bounding box center [369, 23] width 159 height 19
paste input "6824318007"
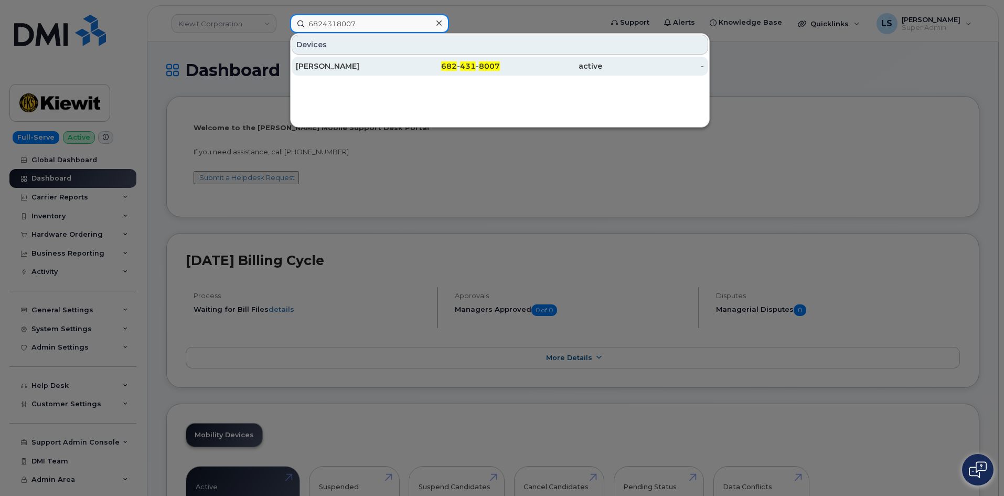
type input "6824318007"
click at [386, 67] on div "JULIE KIRBY" at bounding box center [347, 66] width 102 height 10
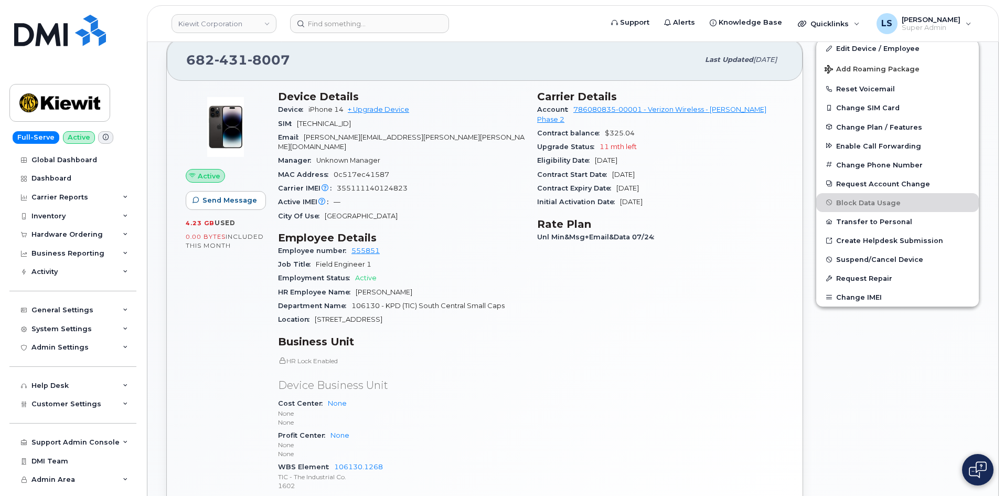
scroll to position [210, 0]
click at [324, 122] on span "89148000010893479279" at bounding box center [324, 123] width 54 height 8
click at [323, 122] on span "89148000010893479279" at bounding box center [324, 123] width 54 height 8
click at [334, 141] on div "Email JULIE.KIRBY@KIEWIT.COM" at bounding box center [401, 142] width 247 height 24
click at [337, 115] on div "Device iPhone 14 + Upgrade Device" at bounding box center [401, 109] width 247 height 14
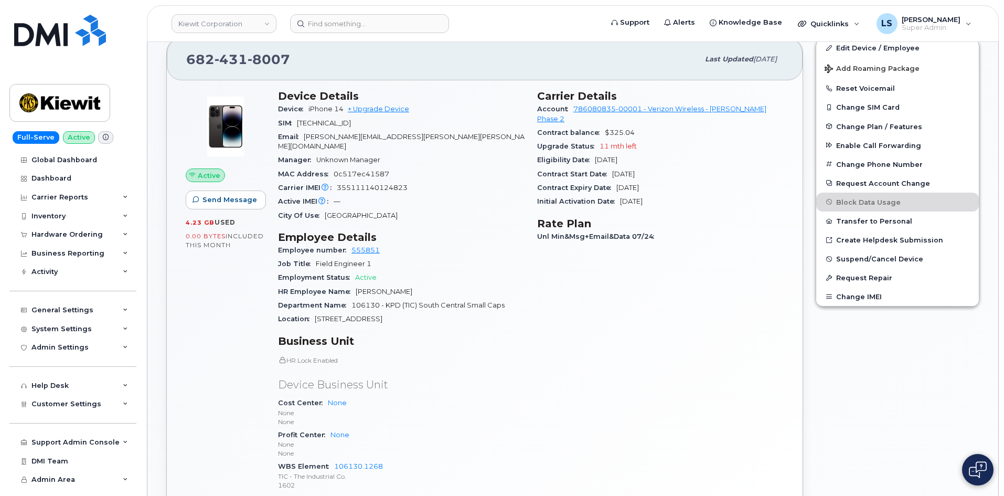
click at [337, 114] on div "Device iPhone 14 + Upgrade Device" at bounding box center [401, 109] width 247 height 14
click at [328, 132] on div "Email JULIE.KIRBY@KIEWIT.COM" at bounding box center [401, 142] width 247 height 24
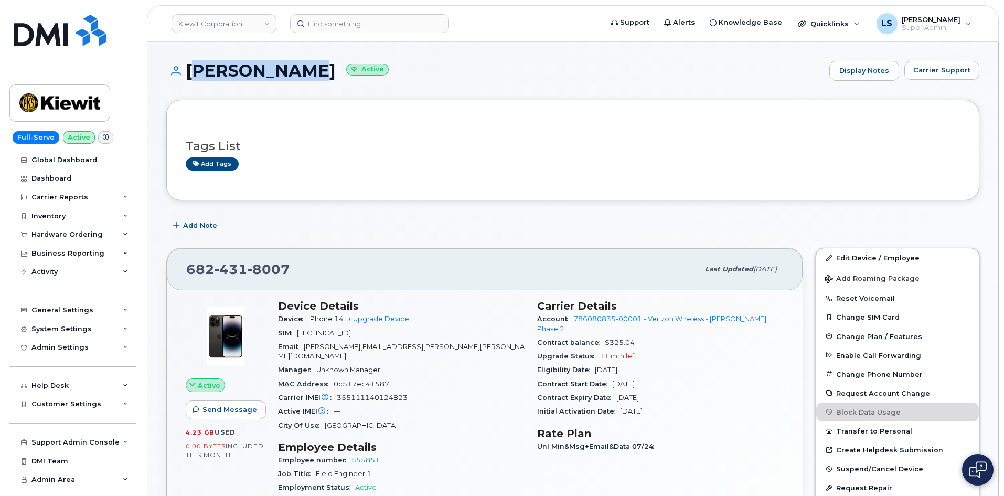
drag, startPoint x: 294, startPoint y: 69, endPoint x: 183, endPoint y: 68, distance: 111.2
click at [183, 68] on h1 "JULIE KIRBY Active" at bounding box center [495, 70] width 658 height 18
copy h1 "JULIE KIRBY"
click at [246, 84] on div "JULIE KIRBY Active Display Notes Carrier Support" at bounding box center [572, 80] width 813 height 39
drag, startPoint x: 294, startPoint y: 75, endPoint x: 186, endPoint y: 76, distance: 107.6
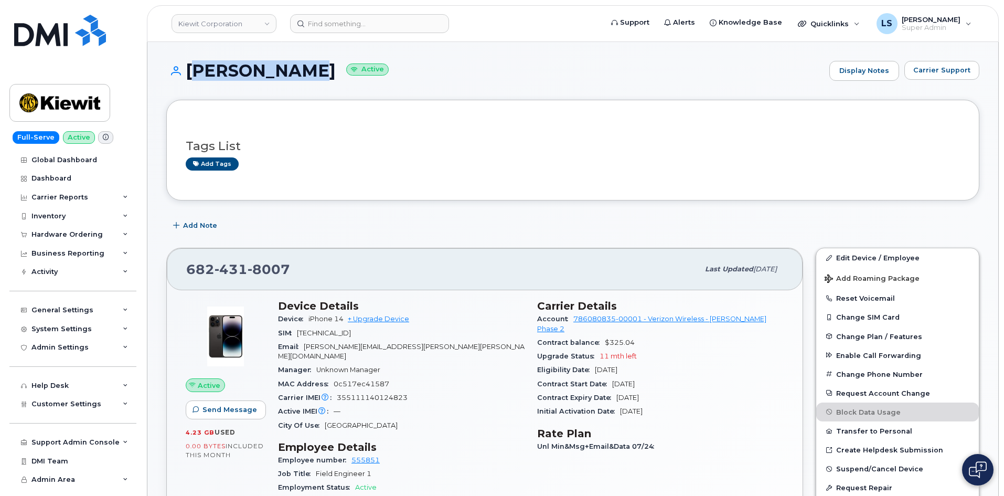
click at [186, 76] on h1 "JULIE KIRBY Active" at bounding box center [495, 70] width 658 height 18
click at [324, 142] on h3 "Tags List" at bounding box center [573, 146] width 774 height 13
drag, startPoint x: 292, startPoint y: 76, endPoint x: 185, endPoint y: 71, distance: 107.6
click at [185, 71] on h1 "JULIE KIRBY Active" at bounding box center [495, 70] width 658 height 18
copy h1 "JULIE KIRBY"
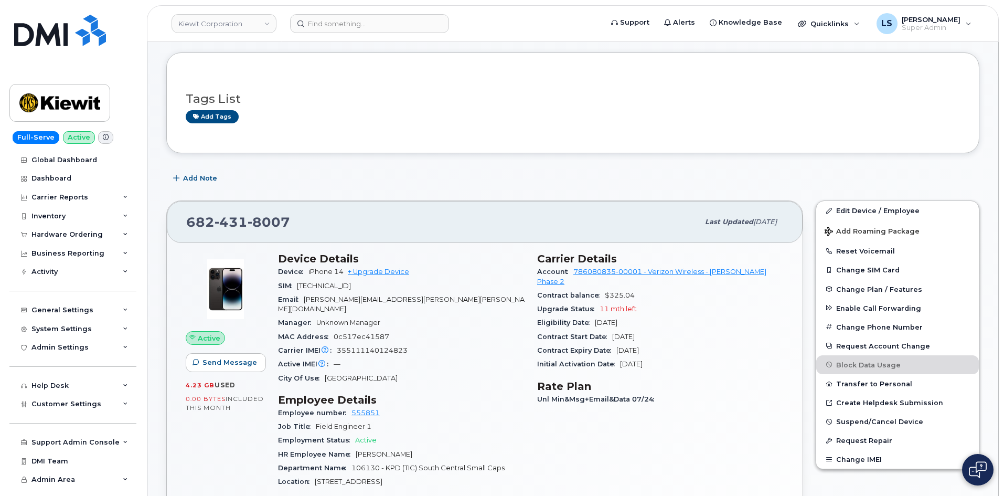
scroll to position [105, 0]
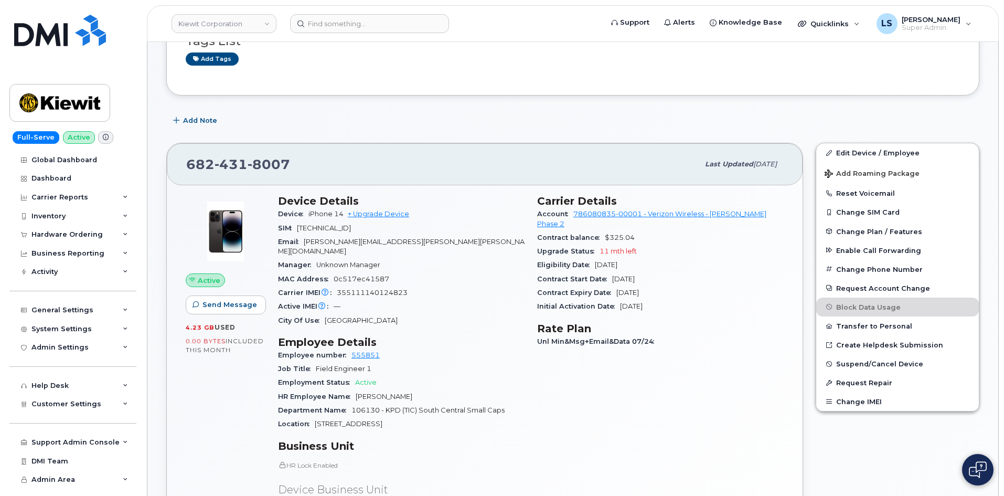
click at [434, 272] on div "MAC Address 0c517ec41587" at bounding box center [401, 279] width 247 height 14
drag, startPoint x: 305, startPoint y: 241, endPoint x: 416, endPoint y: 244, distance: 110.7
click at [415, 245] on div "Email JULIE.KIRBY@KIEWIT.COM" at bounding box center [401, 247] width 247 height 24
copy span "JULIE.KIRBY@KIEWIT.COM"
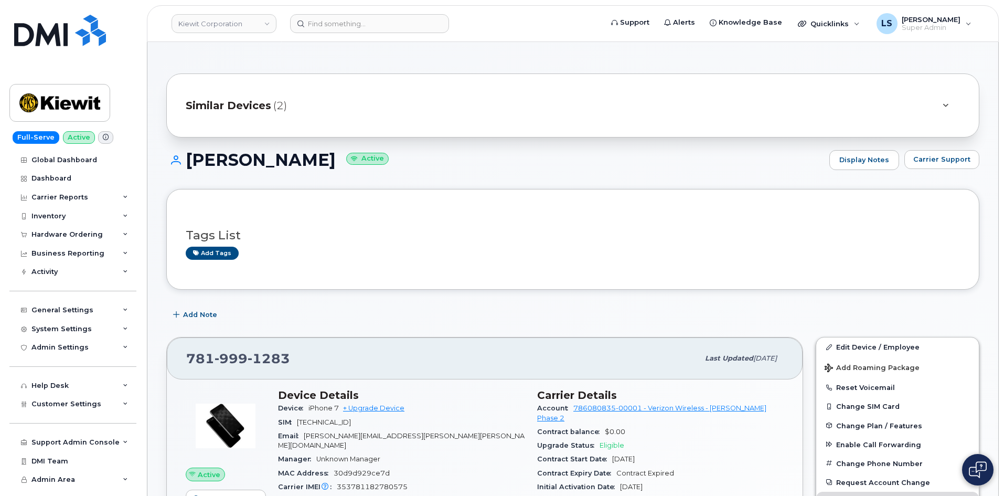
scroll to position [105, 0]
